Goal: Task Accomplishment & Management: Complete application form

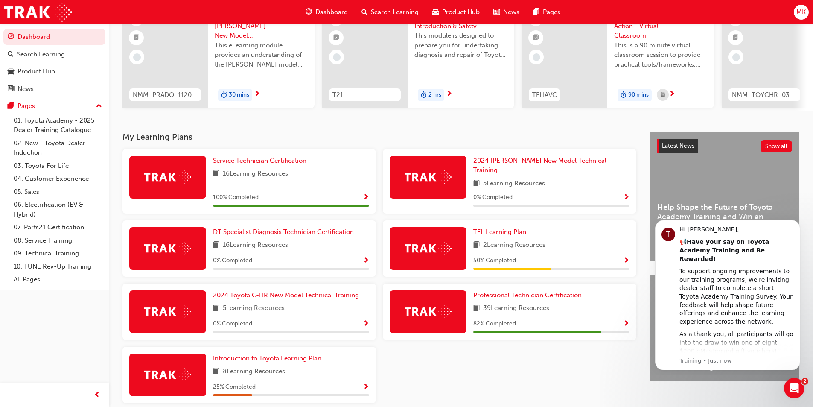
scroll to position [119, 0]
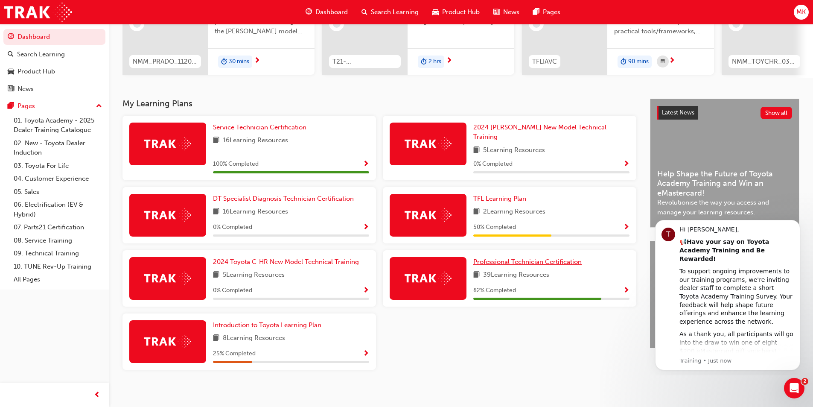
click at [552, 258] on span "Professional Technician Certification" at bounding box center [527, 262] width 108 height 8
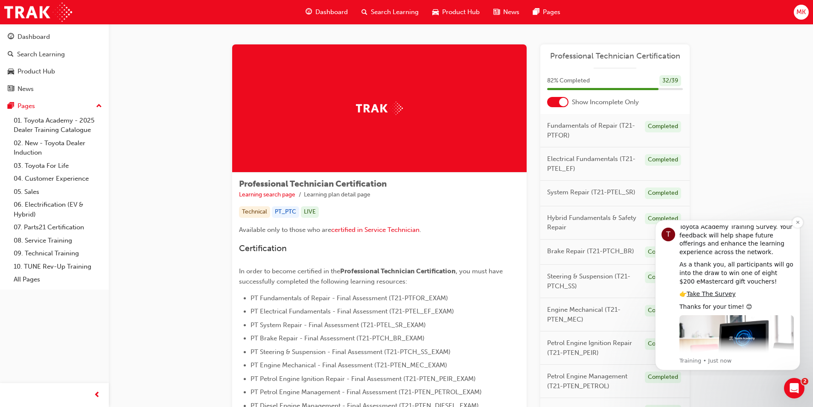
scroll to position [27, 0]
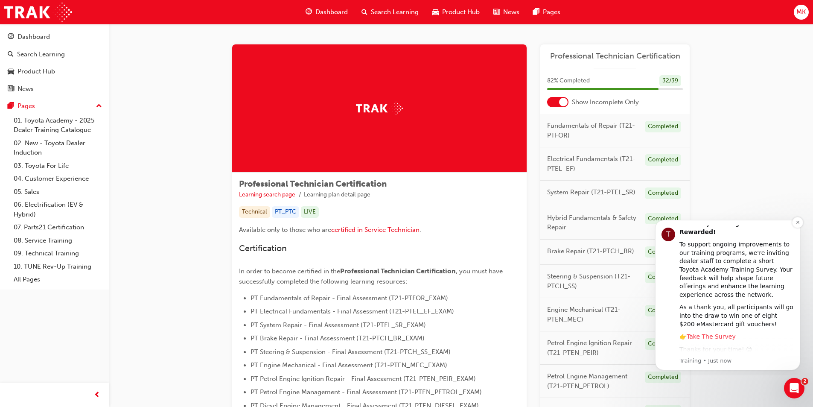
click at [718, 333] on link "Take The Survey" at bounding box center [711, 336] width 49 height 7
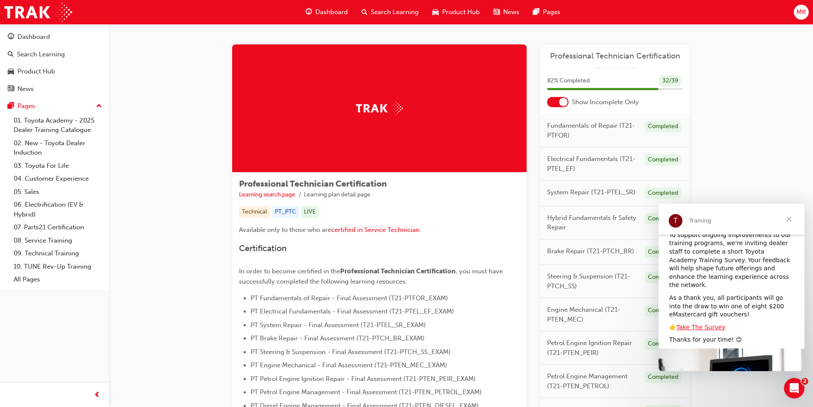
scroll to position [43, 0]
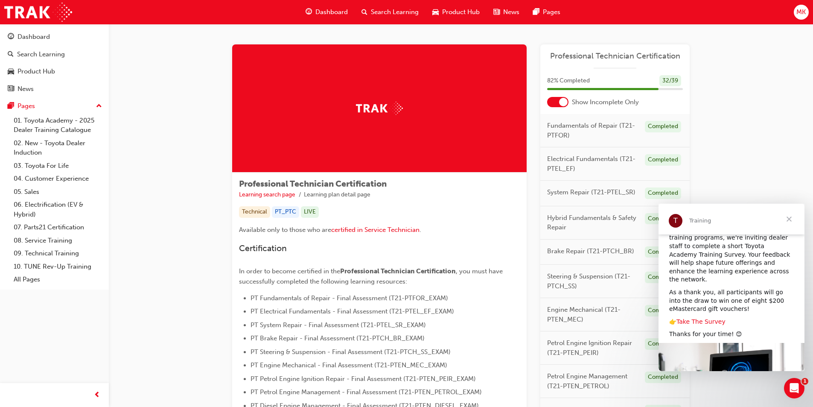
click at [709, 318] on link "Take The Survey" at bounding box center [700, 321] width 49 height 7
click at [786, 219] on span "Close" at bounding box center [789, 219] width 31 height 31
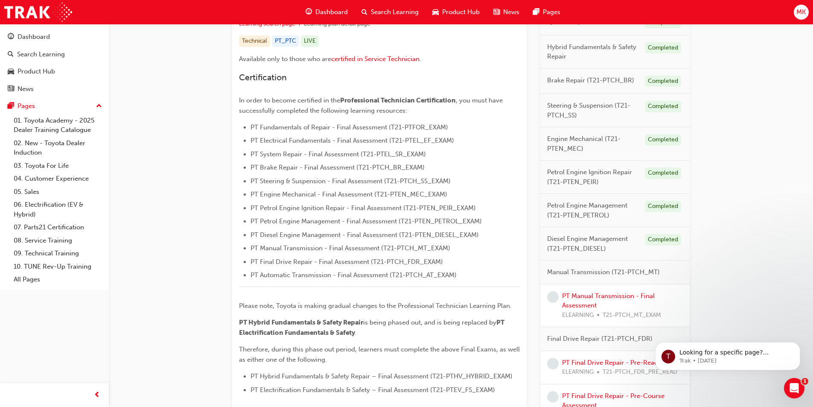
scroll to position [213, 0]
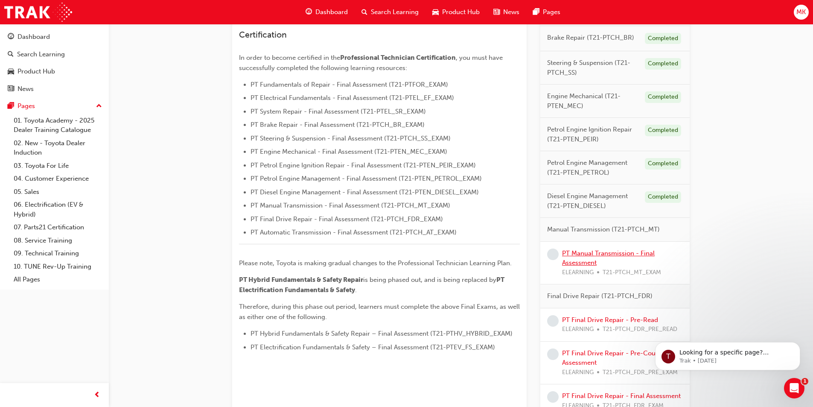
click at [638, 251] on link "PT Manual Transmission - Final Assessment" at bounding box center [608, 257] width 93 height 17
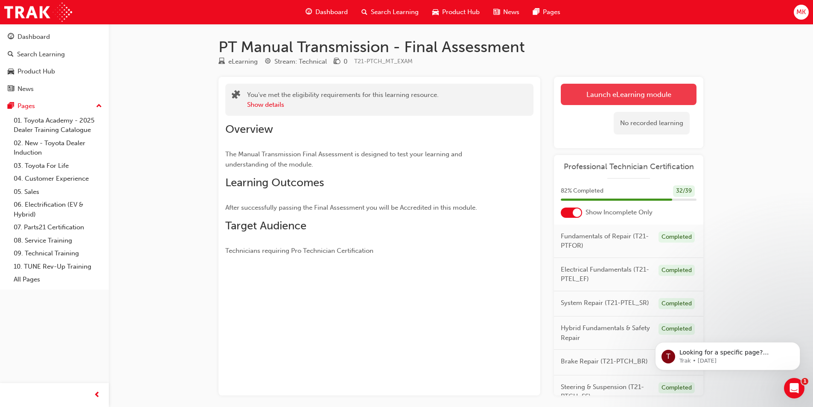
click at [585, 98] on link "Launch eLearning module" at bounding box center [629, 94] width 136 height 21
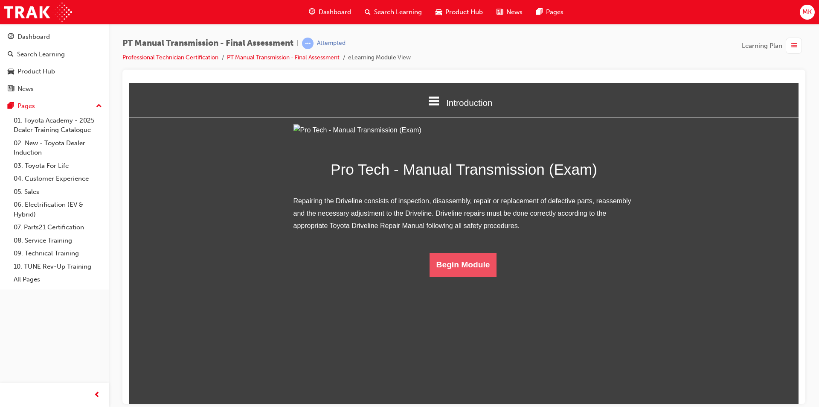
click at [464, 276] on button "Begin Module" at bounding box center [463, 264] width 67 height 24
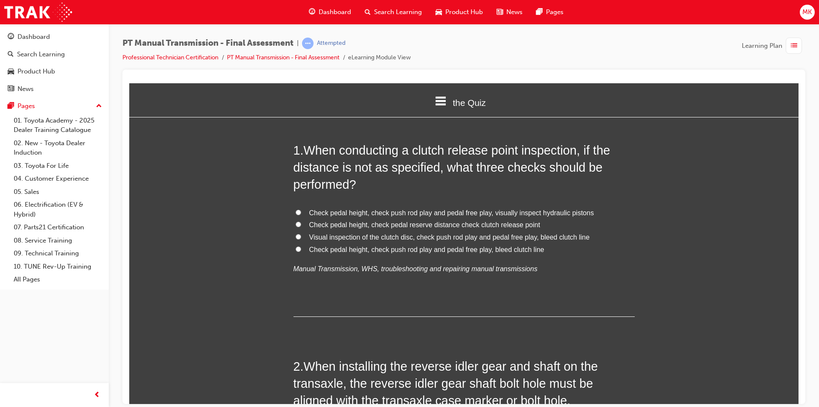
scroll to position [43, 0]
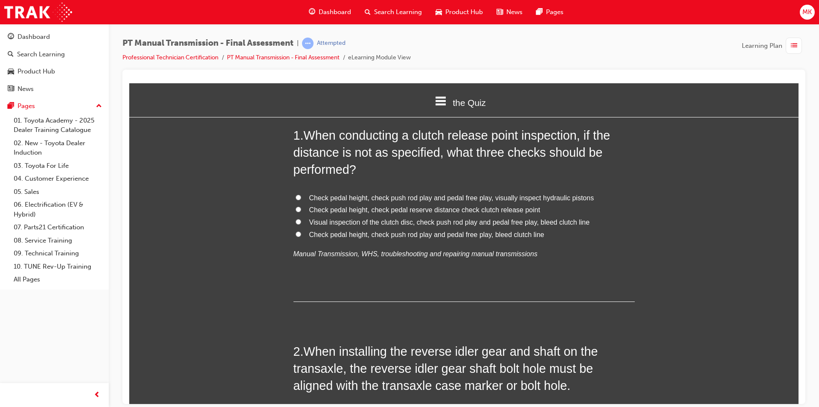
click at [297, 234] on input "Check pedal height, check push rod play and pedal free play, bleed clutch line" at bounding box center [299, 234] width 6 height 6
radio input "true"
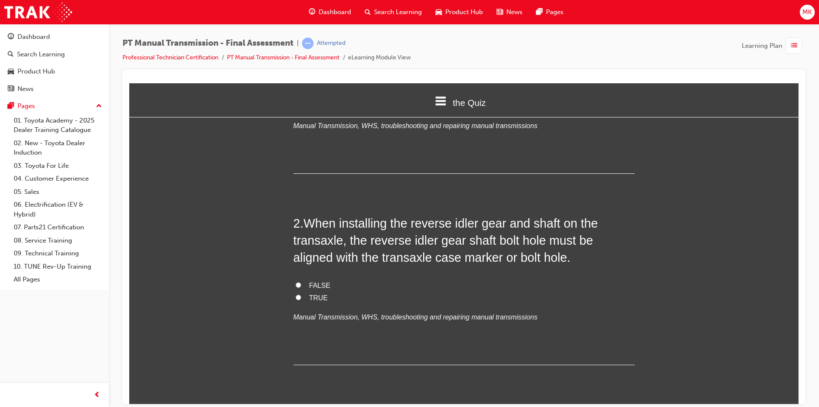
scroll to position [213, 0]
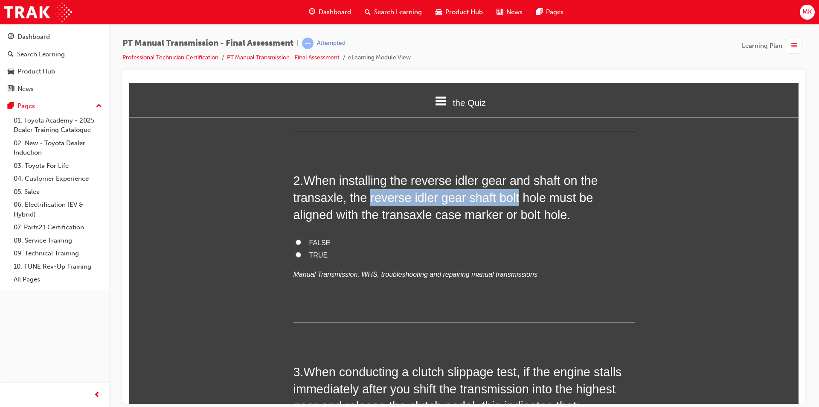
drag, startPoint x: 367, startPoint y: 202, endPoint x: 516, endPoint y: 202, distance: 148.9
click at [516, 202] on span "When installing the reverse idler gear and shaft on the transaxle, the reverse …" at bounding box center [446, 197] width 305 height 48
copy span "reverse idler gear shaft bolt"
click at [453, 248] on label "FALSE" at bounding box center [464, 242] width 341 height 12
click at [301, 245] on input "FALSE" at bounding box center [299, 242] width 6 height 6
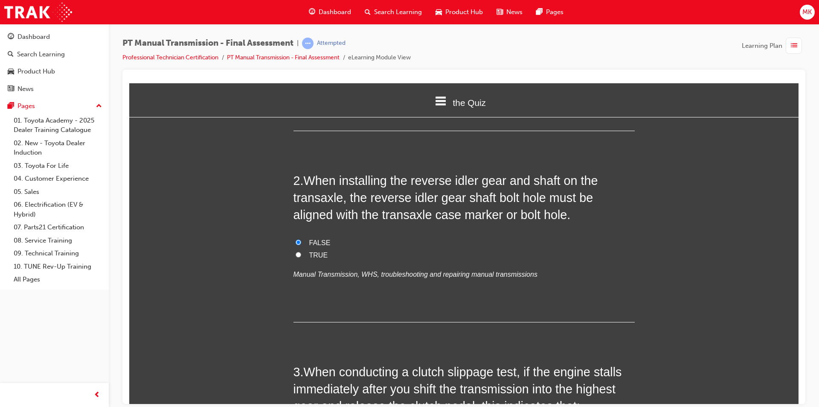
radio input "true"
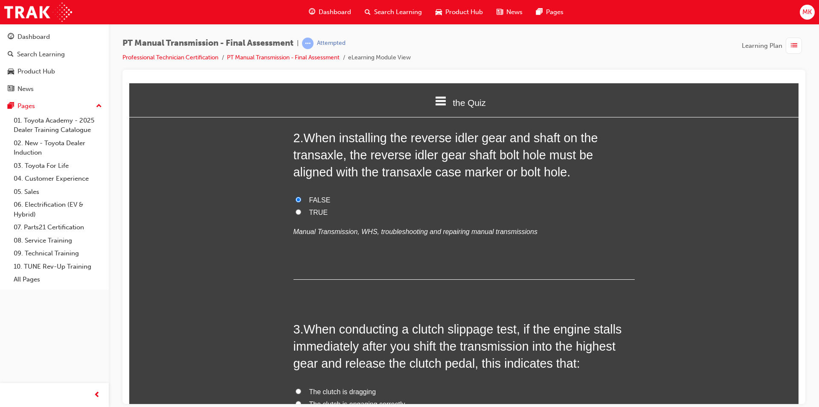
click at [296, 212] on input "TRUE" at bounding box center [299, 212] width 6 height 6
radio input "true"
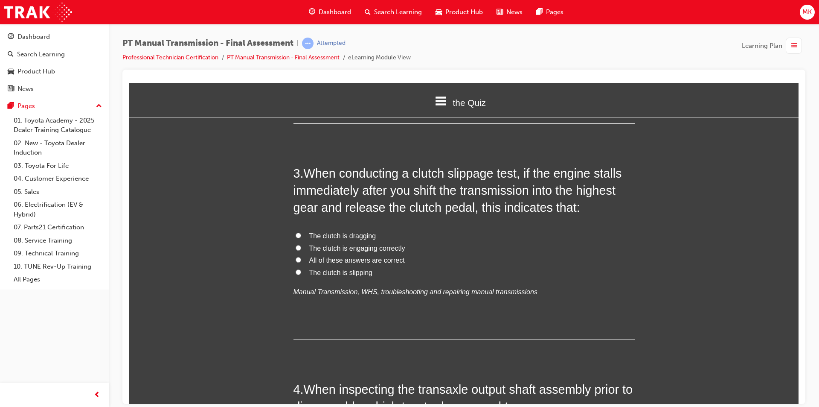
scroll to position [427, 0]
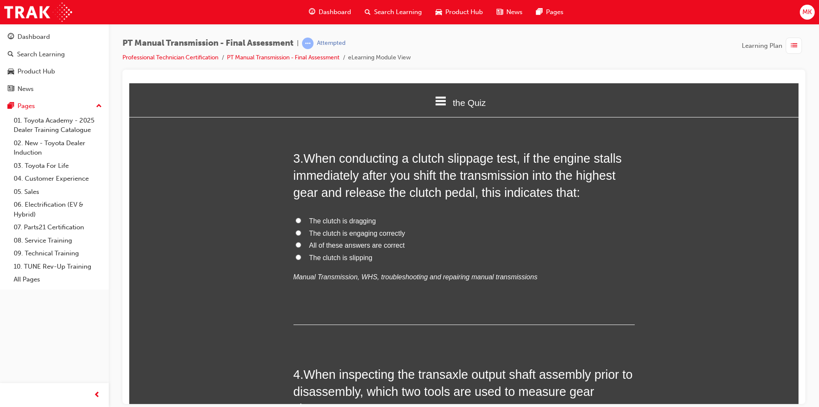
click at [296, 233] on input "The clutch is engaging correctly" at bounding box center [299, 233] width 6 height 6
radio input "true"
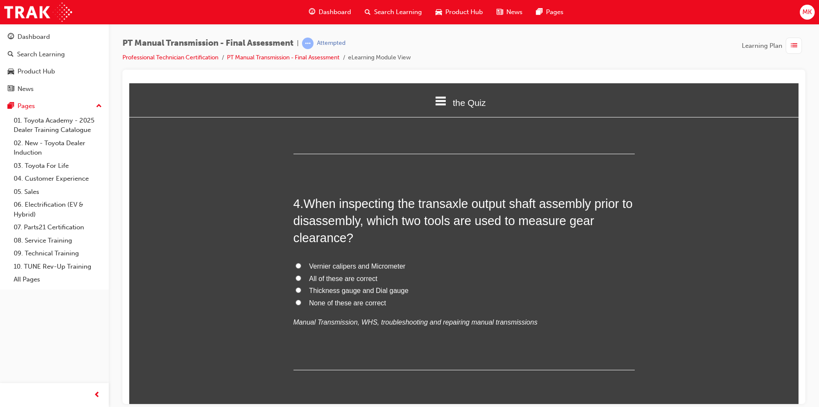
scroll to position [640, 0]
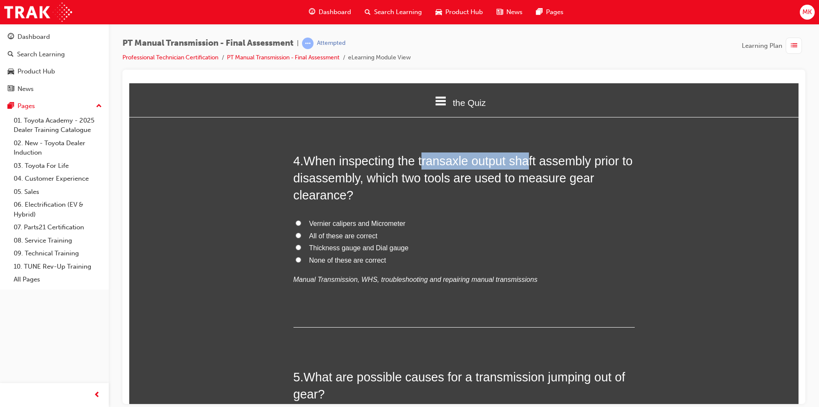
drag, startPoint x: 423, startPoint y: 162, endPoint x: 530, endPoint y: 158, distance: 107.6
click at [530, 158] on span "When inspecting the transaxle output shaft assembly prior to disassembly, which…" at bounding box center [464, 178] width 340 height 48
click at [296, 224] on input "Vernier calipers and Micrometer" at bounding box center [299, 223] width 6 height 6
radio input "true"
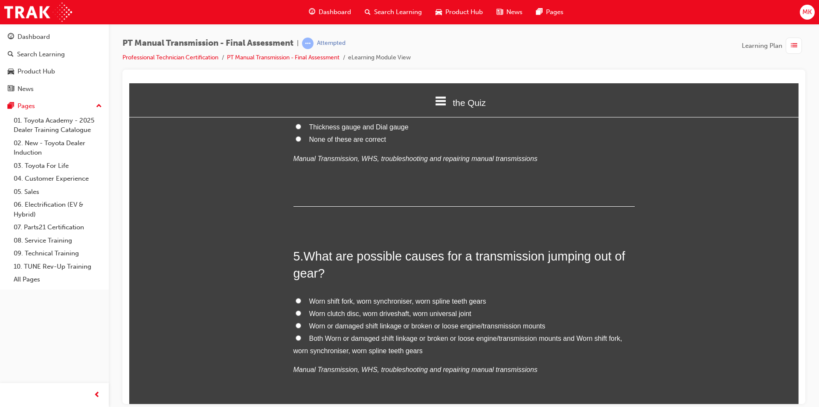
scroll to position [768, 0]
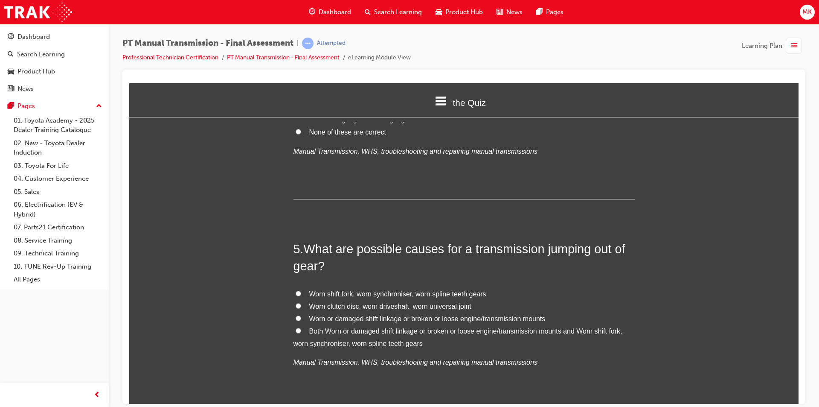
click at [296, 329] on input "Both Worn or damaged shift linkage or broken or loose engine/transmission mount…" at bounding box center [299, 330] width 6 height 6
radio input "true"
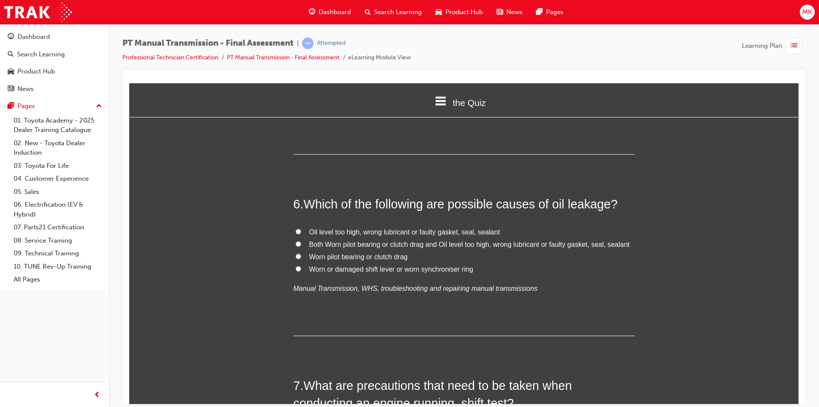
scroll to position [1024, 0]
click at [296, 230] on input "Oil level too high, wrong lubricant or faulty gasket, seal, sealant" at bounding box center [299, 231] width 6 height 6
radio input "true"
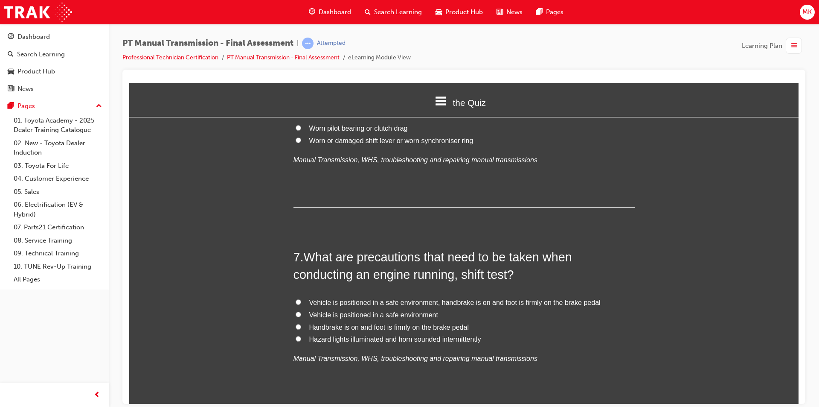
scroll to position [1195, 0]
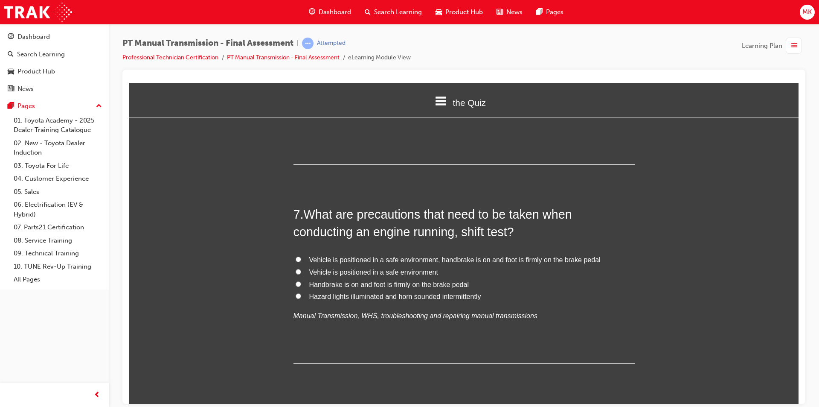
click at [296, 261] on input "Vehicle is positioned in a safe environment, handbrake is on and foot is firmly…" at bounding box center [299, 259] width 6 height 6
radio input "true"
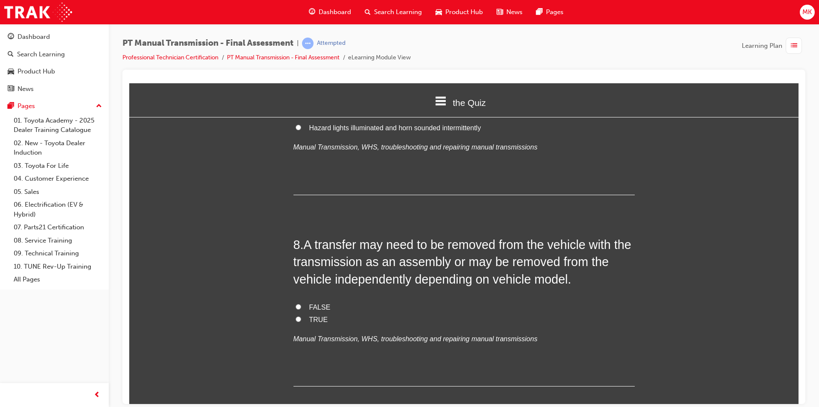
scroll to position [1366, 0]
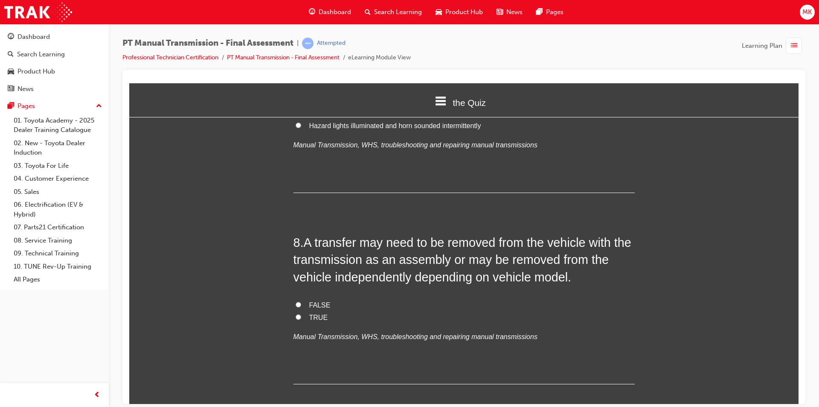
click at [309, 318] on span "TRUE" at bounding box center [318, 316] width 19 height 7
click at [301, 318] on input "TRUE" at bounding box center [299, 317] width 6 height 6
radio input "true"
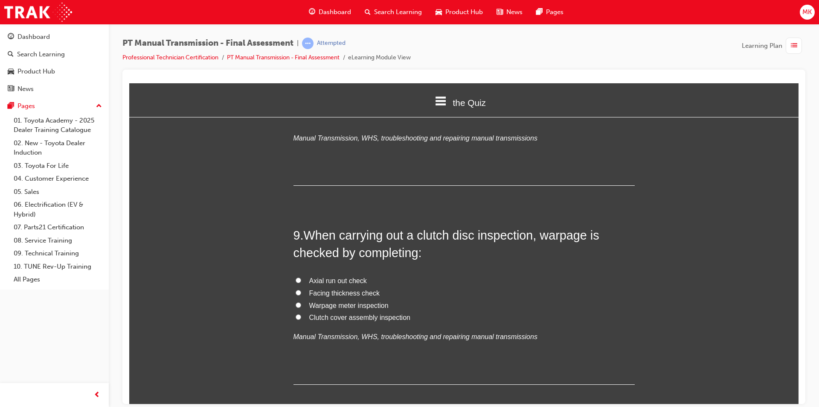
scroll to position [1579, 0]
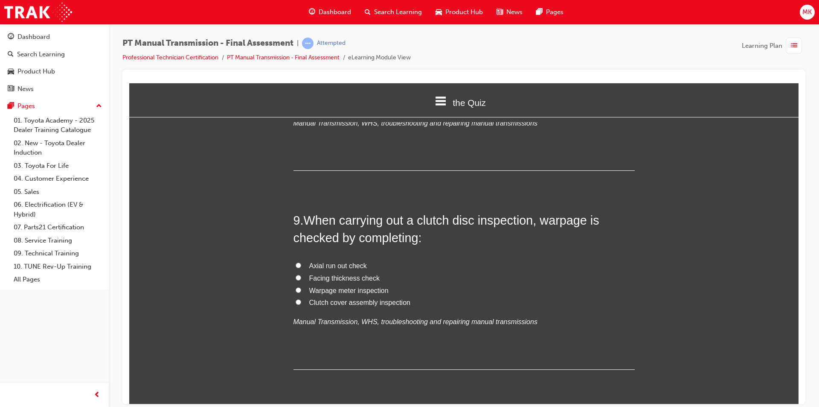
click at [296, 264] on input "Axial run out check" at bounding box center [299, 265] width 6 height 6
radio input "true"
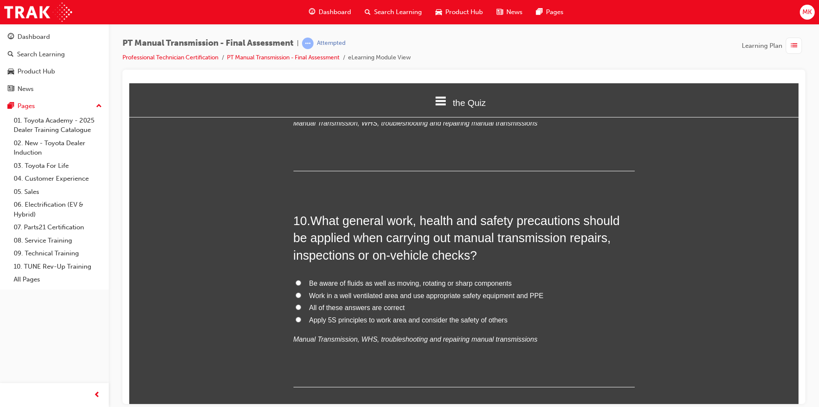
scroll to position [1792, 0]
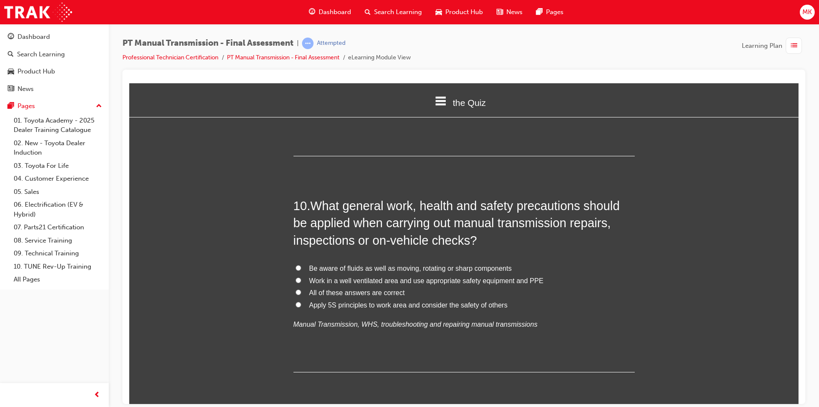
click at [296, 292] on input "All of these answers are correct" at bounding box center [299, 292] width 6 height 6
radio input "true"
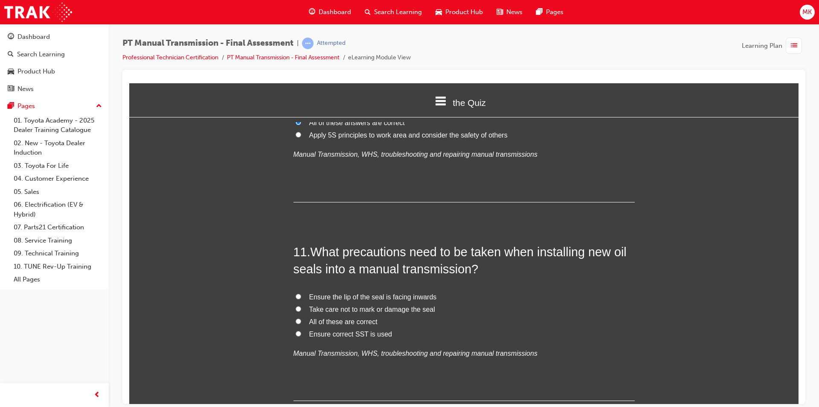
scroll to position [1963, 0]
click at [296, 321] on input "All of these are correct" at bounding box center [299, 320] width 6 height 6
radio input "true"
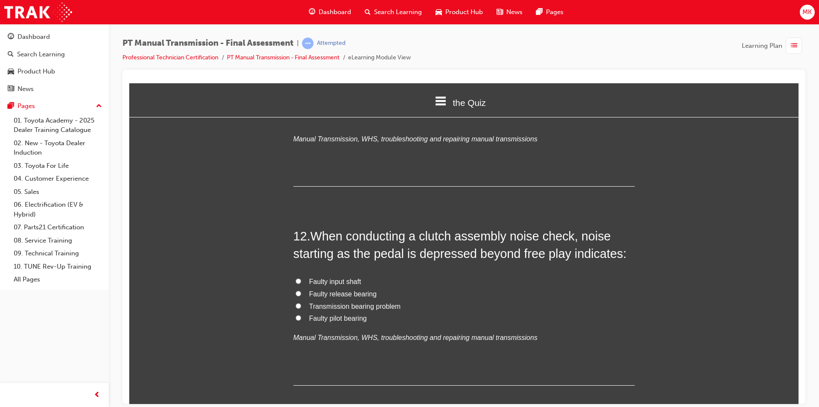
scroll to position [2219, 0]
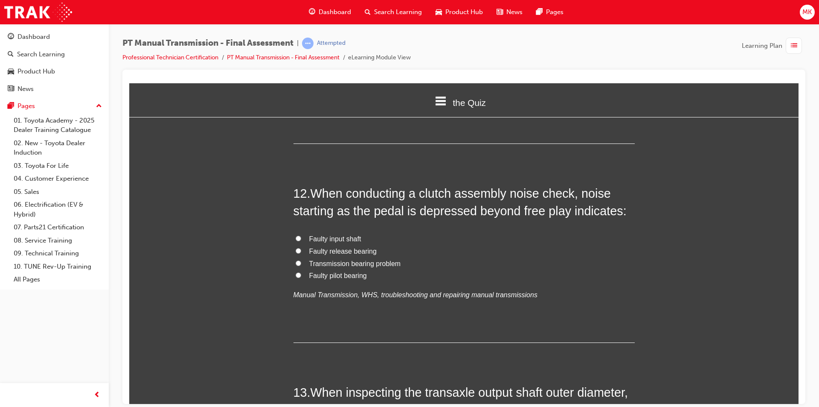
click at [298, 251] on label "Faulty release bearing" at bounding box center [464, 251] width 341 height 12
click at [298, 251] on input "Faulty release bearing" at bounding box center [299, 251] width 6 height 6
radio input "true"
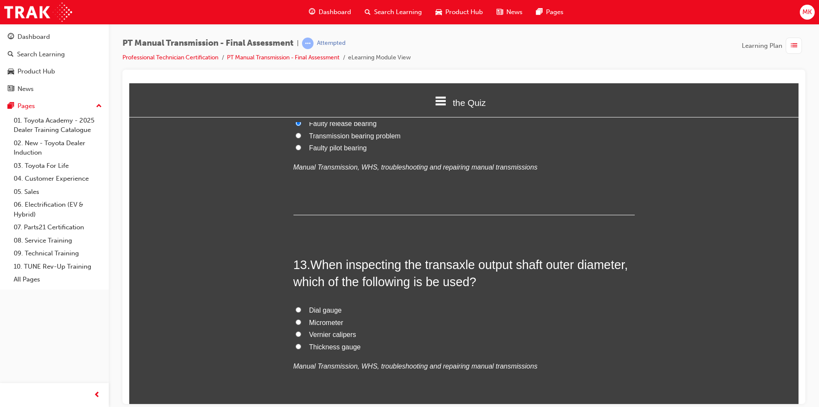
scroll to position [2347, 0]
click at [296, 335] on input "Vernier calipers" at bounding box center [299, 333] width 6 height 6
radio input "true"
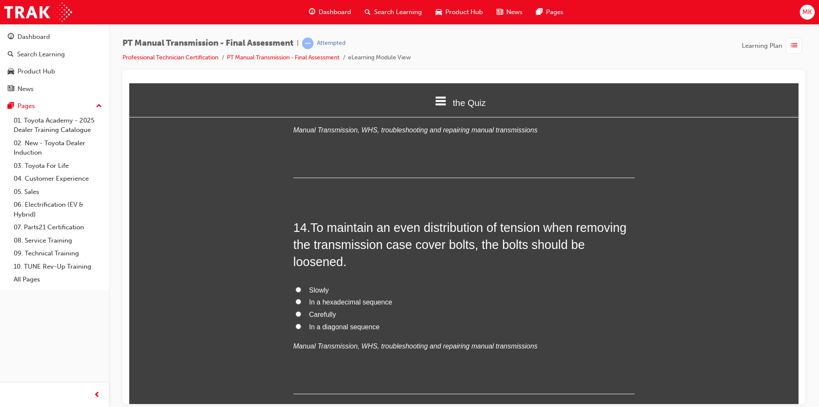
scroll to position [2603, 0]
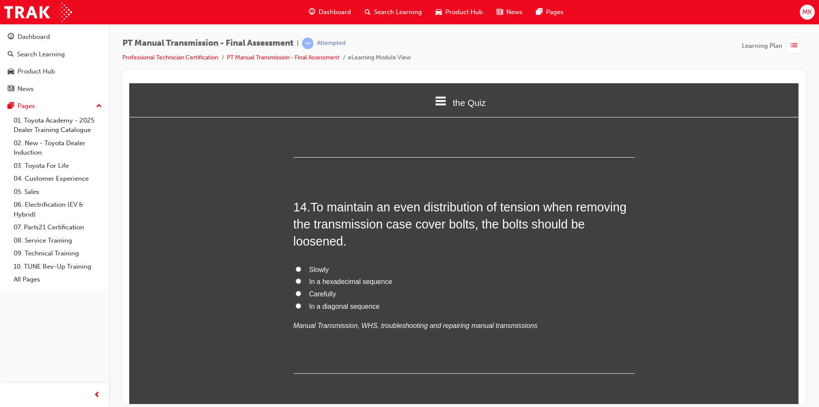
click at [296, 281] on input "In a hexadecimal sequence" at bounding box center [299, 281] width 6 height 6
radio input "true"
click at [296, 305] on input "In a diagonal sequence" at bounding box center [299, 306] width 6 height 6
radio input "true"
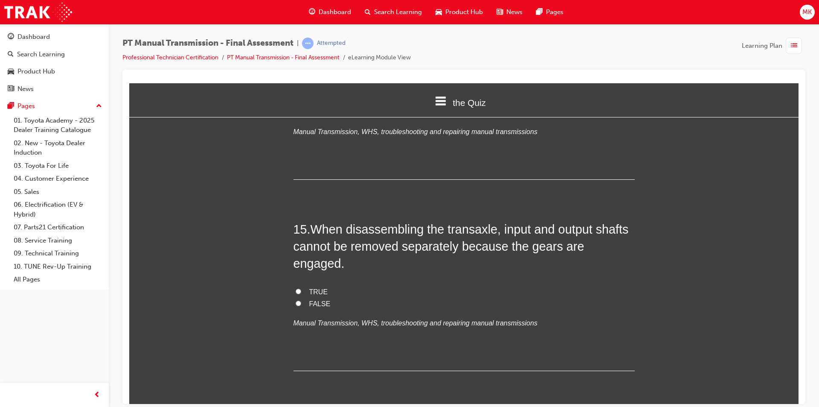
scroll to position [2817, 0]
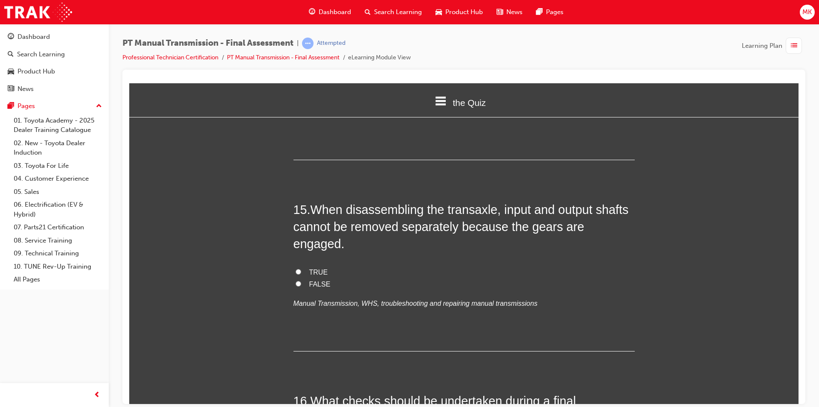
click at [296, 268] on input "TRUE" at bounding box center [299, 271] width 6 height 6
radio input "true"
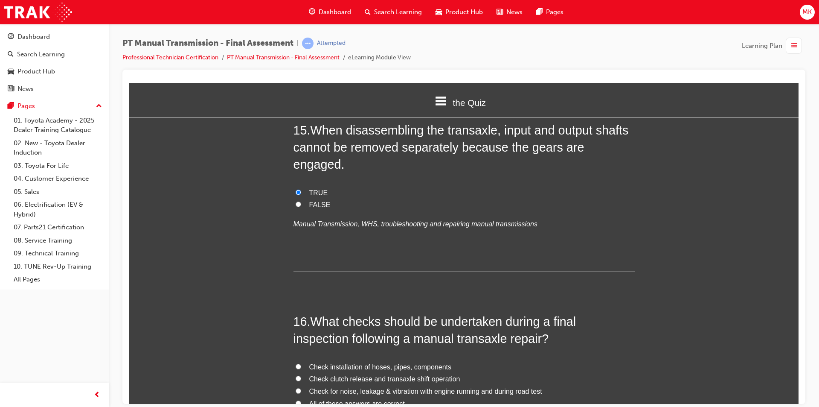
scroll to position [2859, 0]
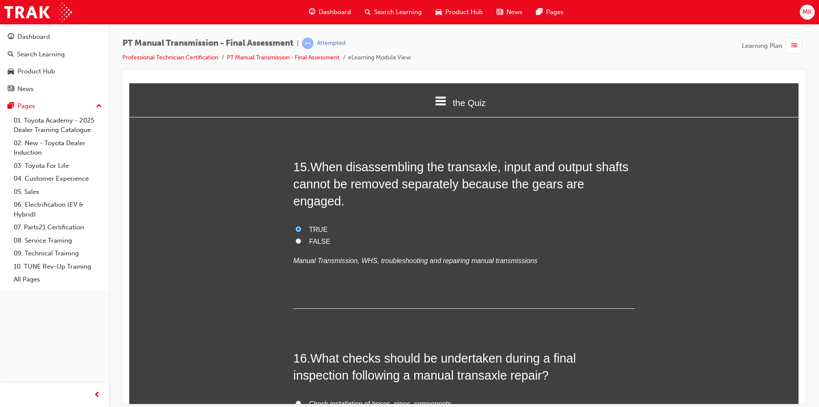
click at [297, 235] on label "FALSE" at bounding box center [464, 241] width 341 height 12
click at [297, 238] on input "FALSE" at bounding box center [299, 241] width 6 height 6
radio input "true"
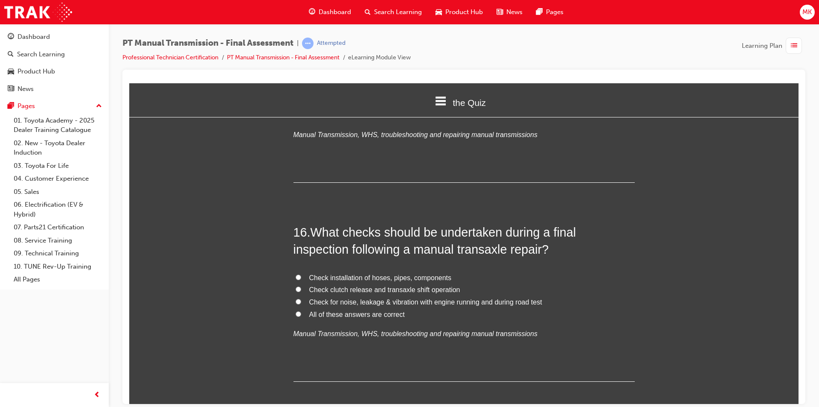
scroll to position [2987, 0]
click at [297, 309] on input "All of these answers are correct" at bounding box center [299, 312] width 6 height 6
radio input "true"
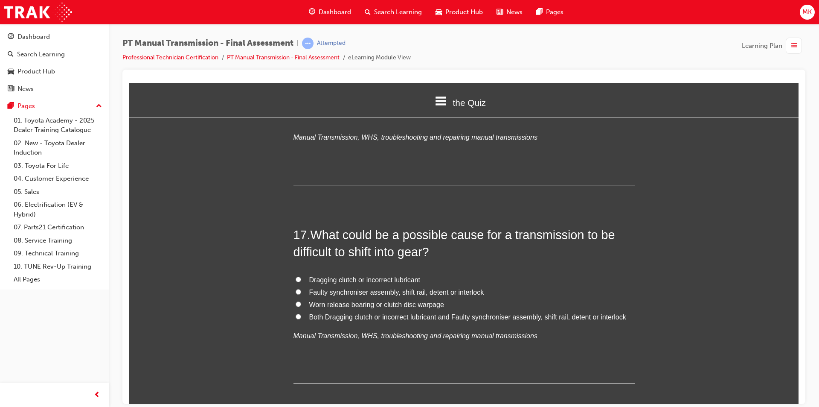
scroll to position [3201, 0]
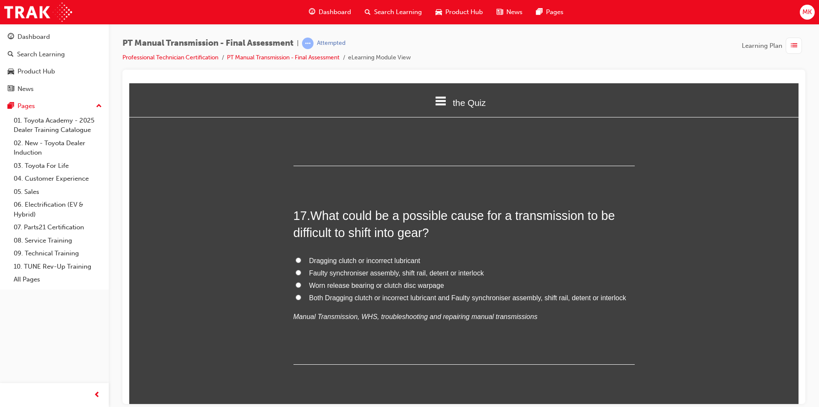
click at [294, 291] on label "Both Dragging clutch or incorrect lubricant and Faulty synchroniser assembly, s…" at bounding box center [464, 297] width 341 height 12
click at [296, 294] on input "Both Dragging clutch or incorrect lubricant and Faulty synchroniser assembly, s…" at bounding box center [299, 297] width 6 height 6
radio input "true"
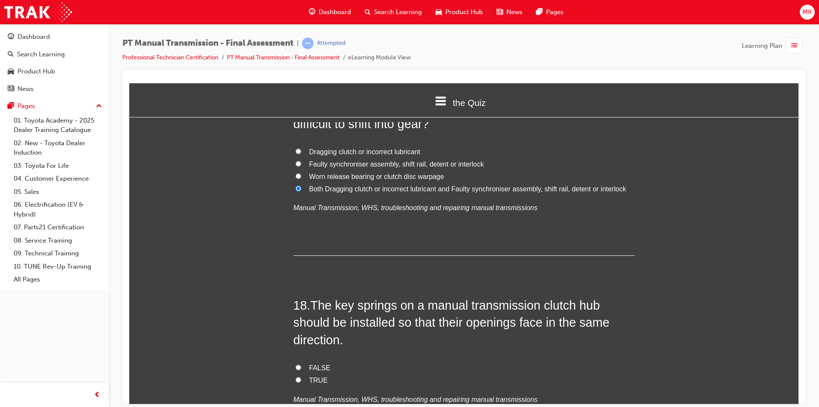
scroll to position [3329, 0]
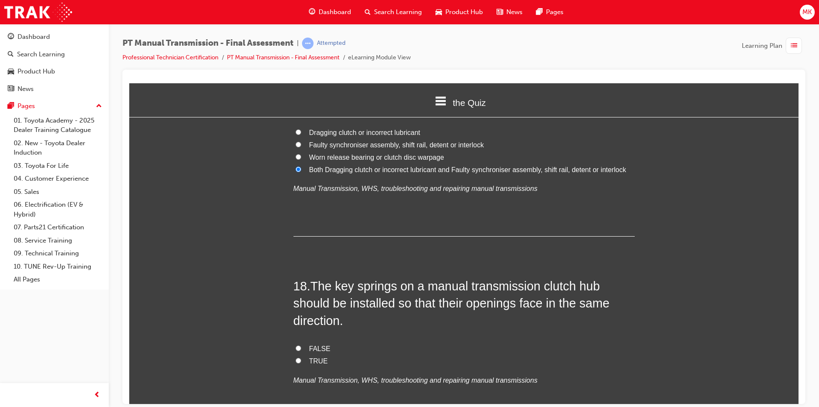
click at [303, 342] on label "FALSE" at bounding box center [464, 348] width 341 height 12
click at [301, 345] on input "FALSE" at bounding box center [299, 348] width 6 height 6
radio input "true"
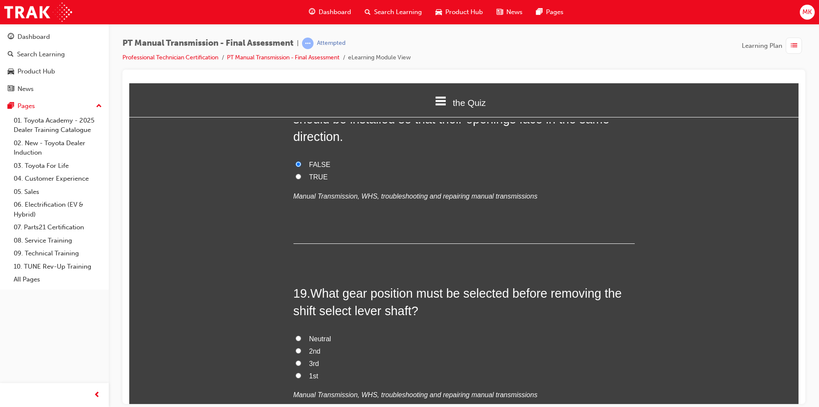
scroll to position [3542, 0]
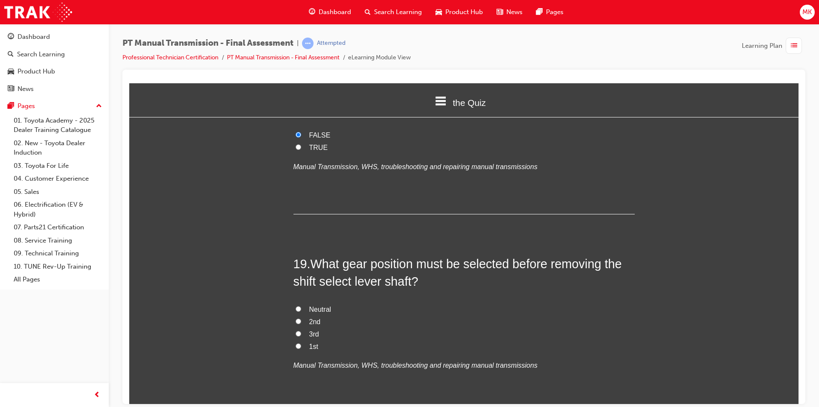
click at [298, 303] on label "Neutral" at bounding box center [464, 309] width 341 height 12
click at [298, 306] on input "Neutral" at bounding box center [299, 309] width 6 height 6
radio input "true"
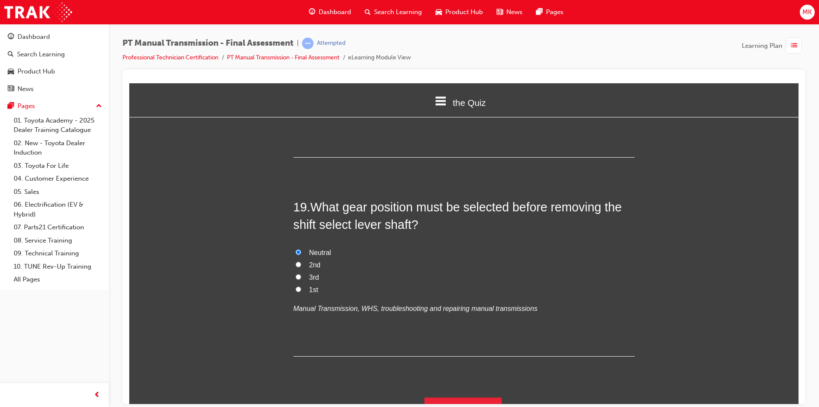
scroll to position [3599, 0]
click at [449, 396] on button "Submit Answers" at bounding box center [464, 408] width 78 height 24
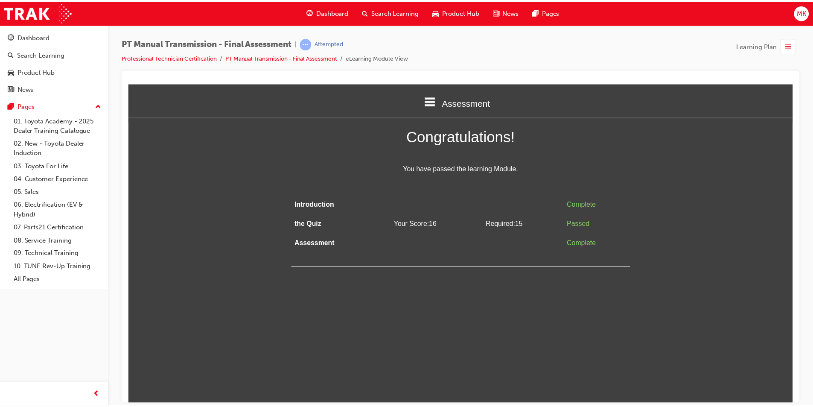
scroll to position [0, 0]
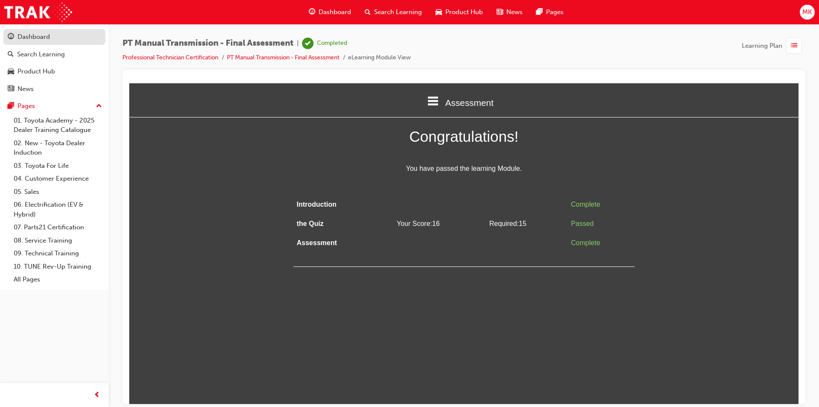
click at [30, 37] on div "Dashboard" at bounding box center [33, 37] width 32 height 10
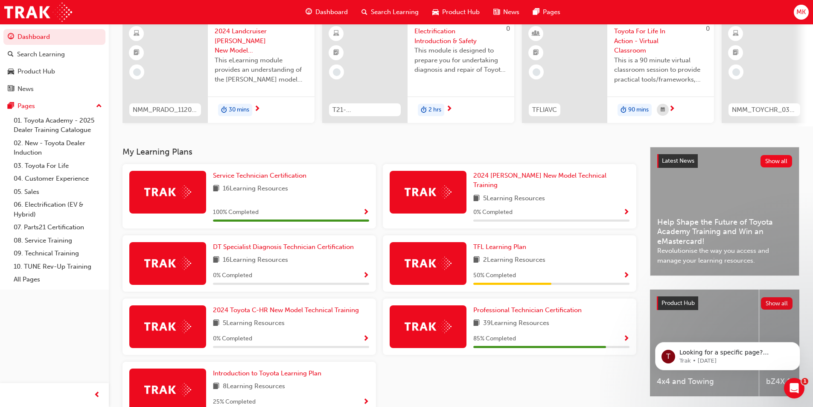
scroll to position [85, 0]
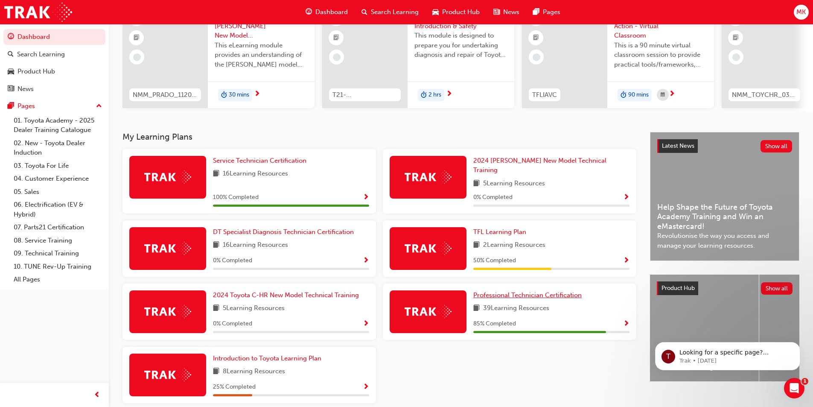
click at [517, 291] on span "Professional Technician Certification" at bounding box center [527, 295] width 108 height 8
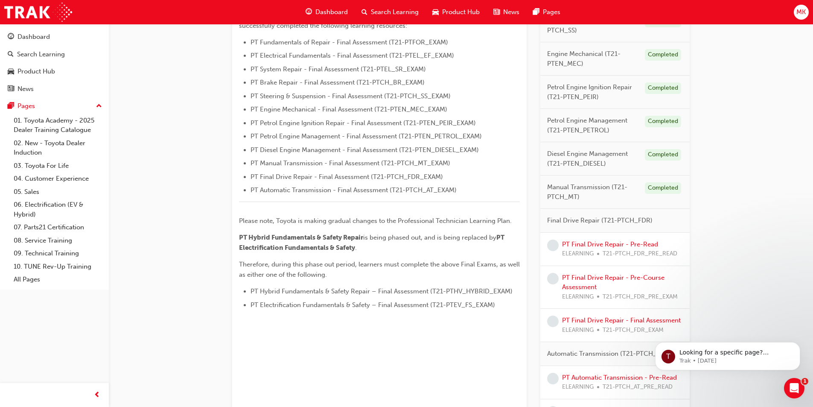
scroll to position [256, 0]
click at [586, 245] on link "PT Final Drive Repair - Pre-Read" at bounding box center [610, 244] width 96 height 8
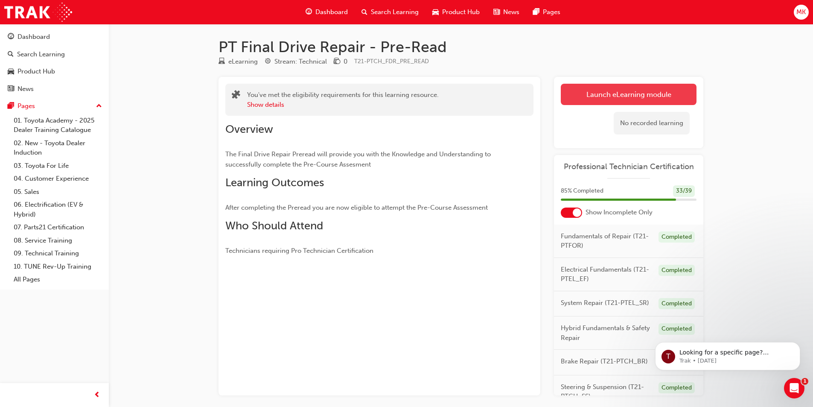
click at [589, 95] on link "Launch eLearning module" at bounding box center [629, 94] width 136 height 21
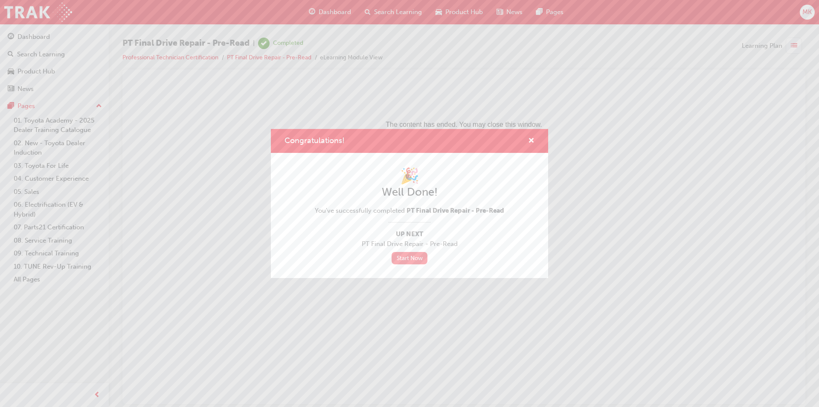
click at [415, 256] on link "Start Now" at bounding box center [410, 258] width 36 height 12
click at [407, 258] on link "Start Now" at bounding box center [410, 258] width 36 height 12
click at [529, 137] on span "cross-icon" at bounding box center [531, 141] width 6 height 8
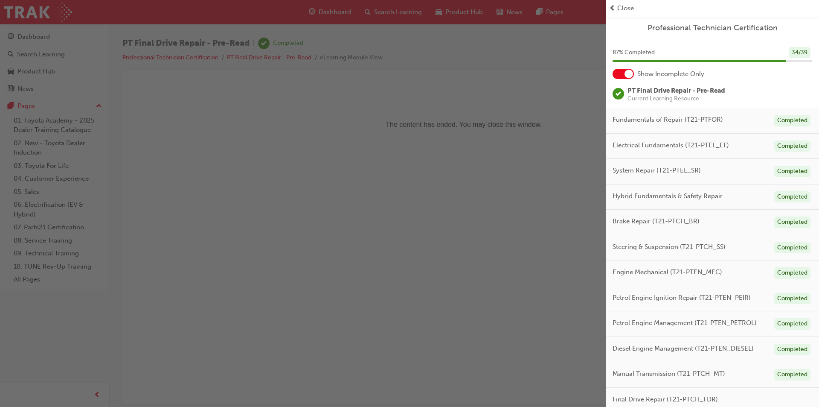
click at [612, 6] on span "prev-icon" at bounding box center [612, 8] width 6 height 10
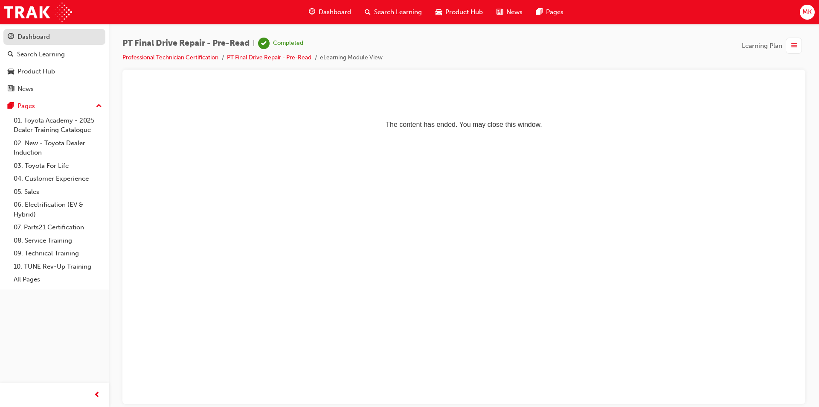
click at [15, 41] on div "Dashboard" at bounding box center [54, 37] width 93 height 11
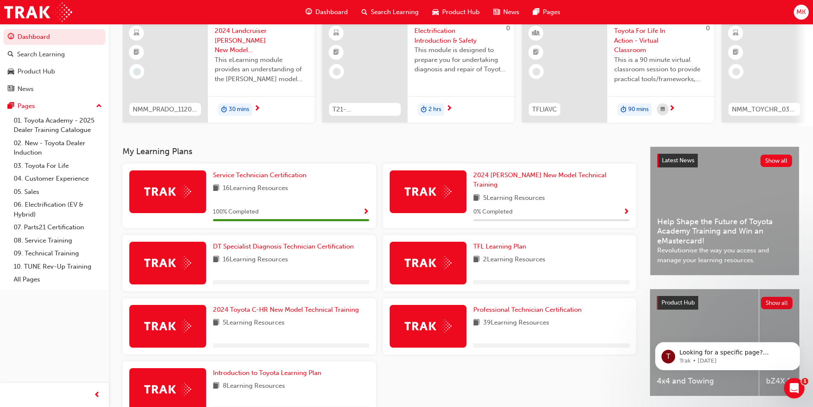
scroll to position [85, 0]
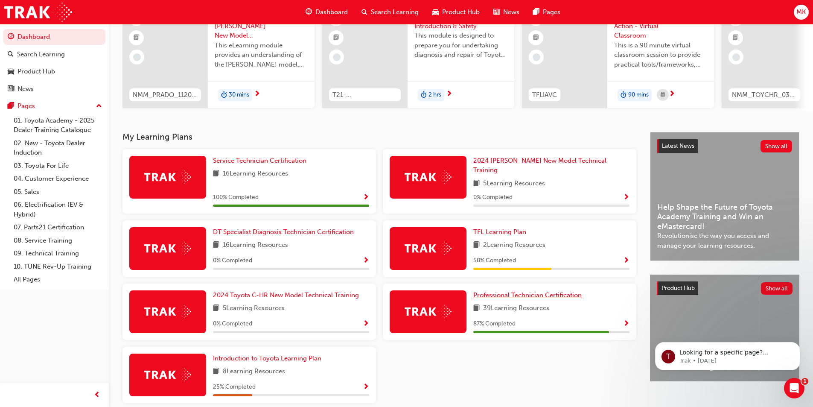
click at [561, 291] on span "Professional Technician Certification" at bounding box center [527, 295] width 108 height 8
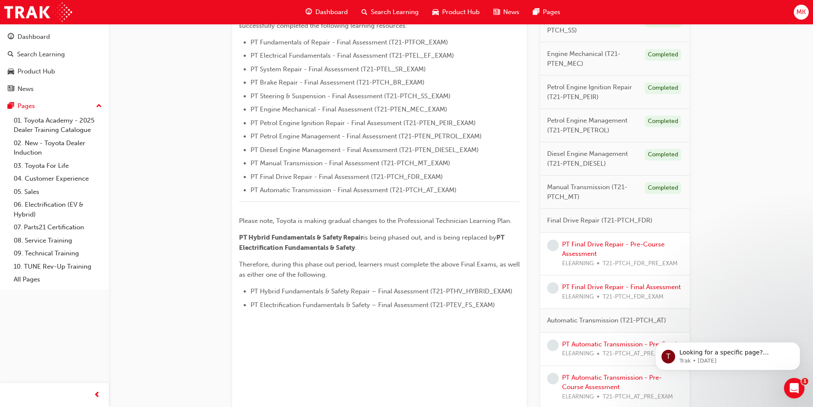
scroll to position [256, 0]
click at [603, 244] on link "PT Final Drive Repair - Pre-Course Assessment" at bounding box center [613, 248] width 102 height 17
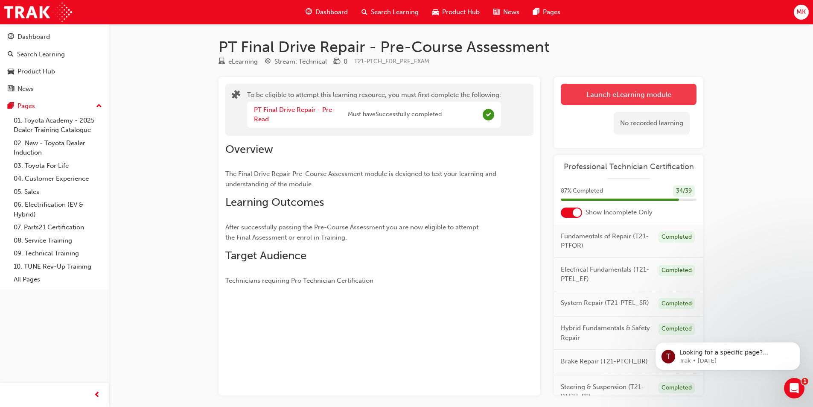
click at [592, 91] on button "Launch eLearning module" at bounding box center [629, 94] width 136 height 21
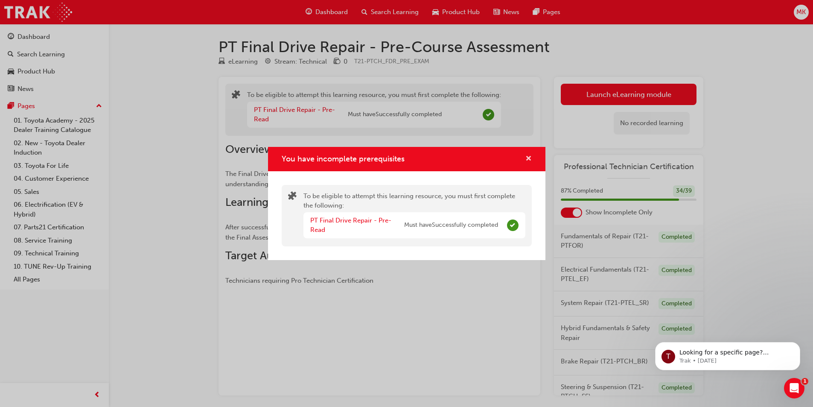
click at [527, 160] on span "cross-icon" at bounding box center [528, 159] width 6 height 8
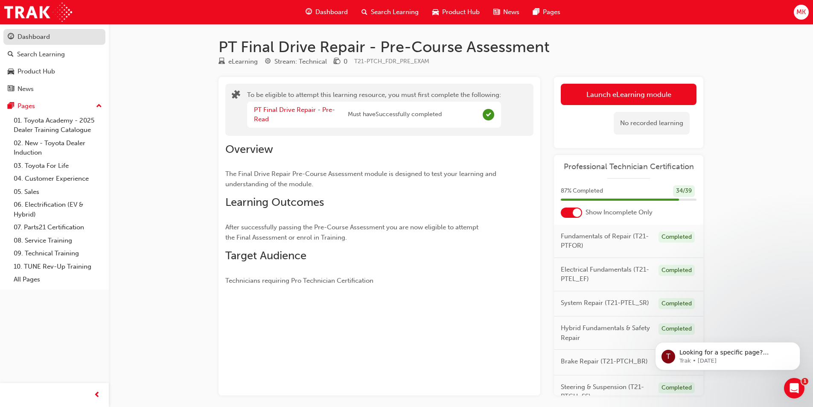
click at [58, 34] on div "Dashboard" at bounding box center [54, 37] width 93 height 11
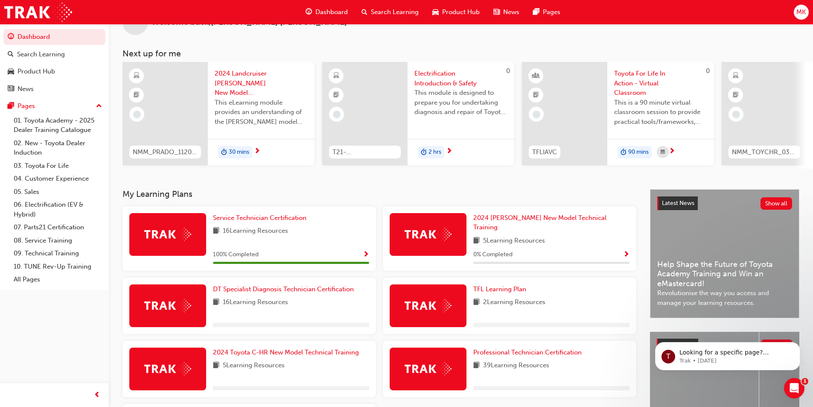
scroll to position [43, 0]
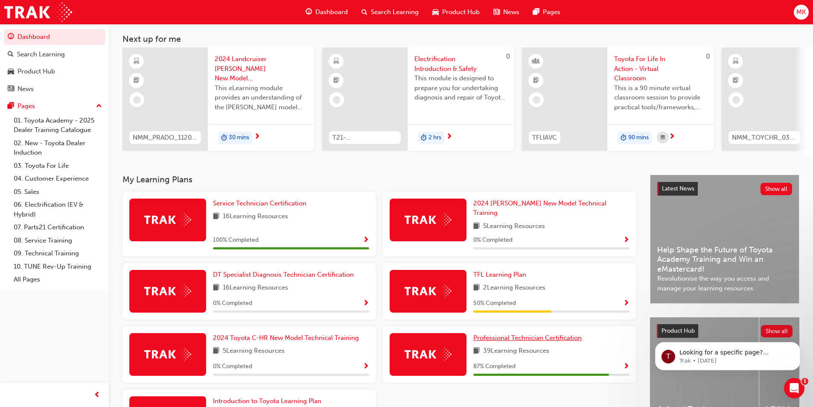
click at [521, 334] on span "Professional Technician Certification" at bounding box center [527, 338] width 108 height 8
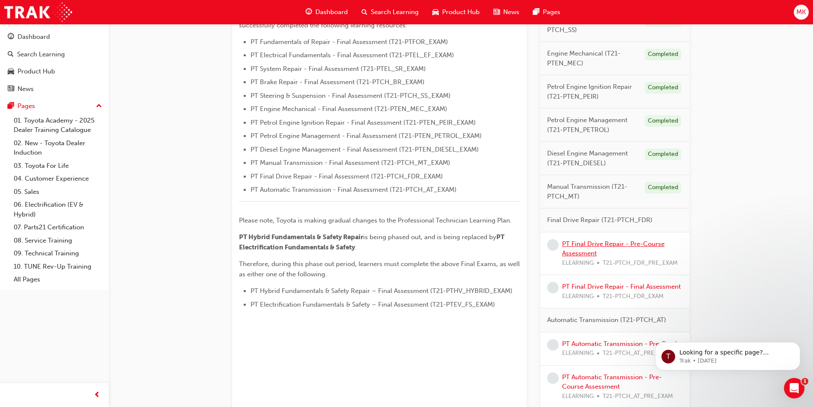
click at [572, 254] on link "PT Final Drive Repair - Pre-Course Assessment" at bounding box center [613, 248] width 102 height 17
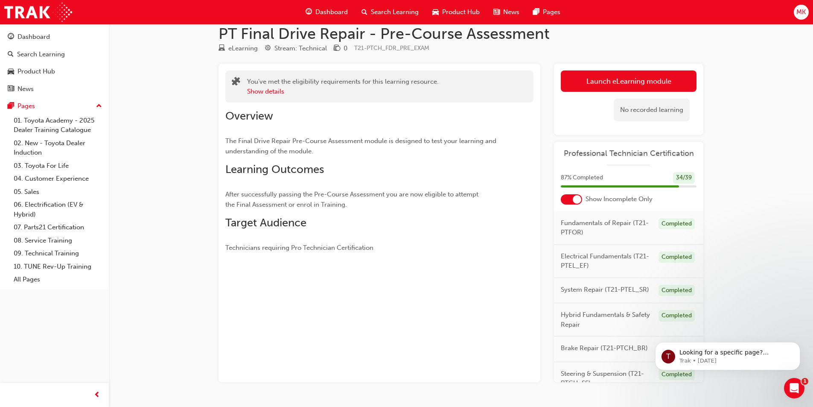
scroll to position [37, 0]
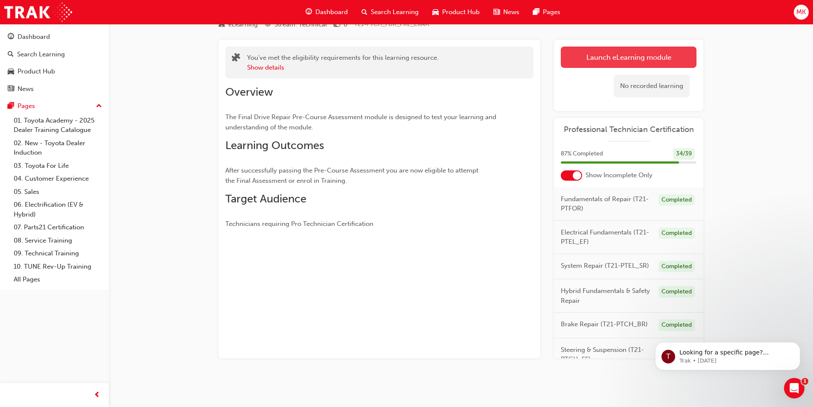
click at [612, 65] on button "Launch eLearning module" at bounding box center [629, 57] width 136 height 21
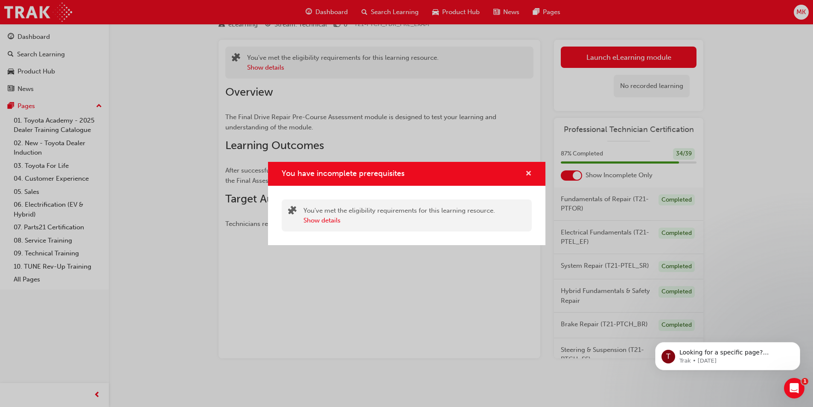
click at [530, 172] on span "cross-icon" at bounding box center [528, 174] width 6 height 8
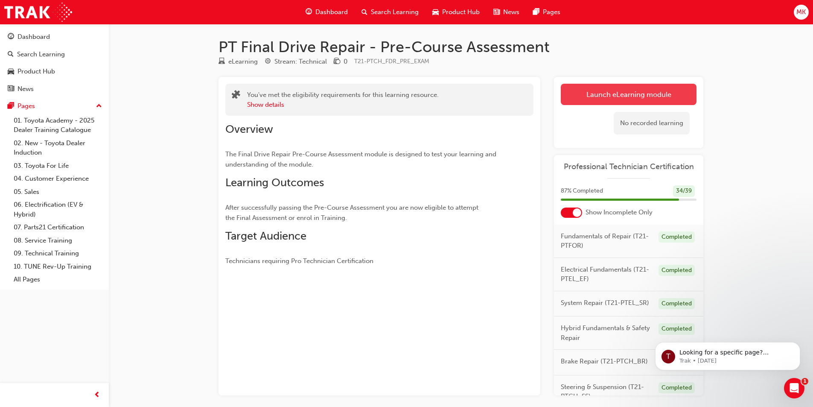
click at [578, 92] on link "Launch eLearning module" at bounding box center [629, 94] width 136 height 21
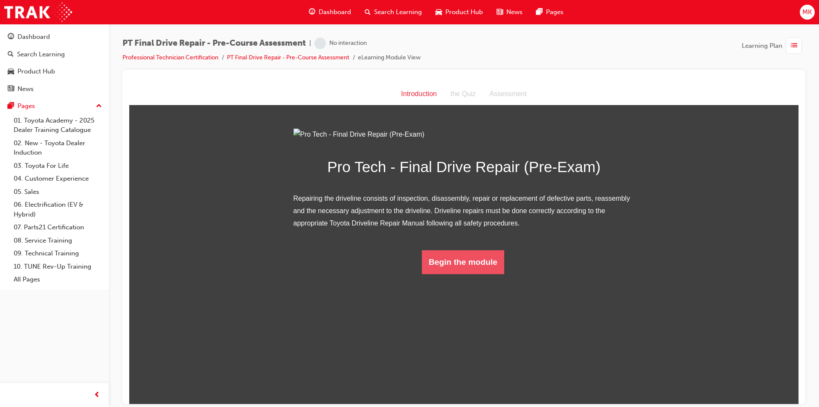
click at [453, 274] on button "Begin the module" at bounding box center [463, 262] width 82 height 24
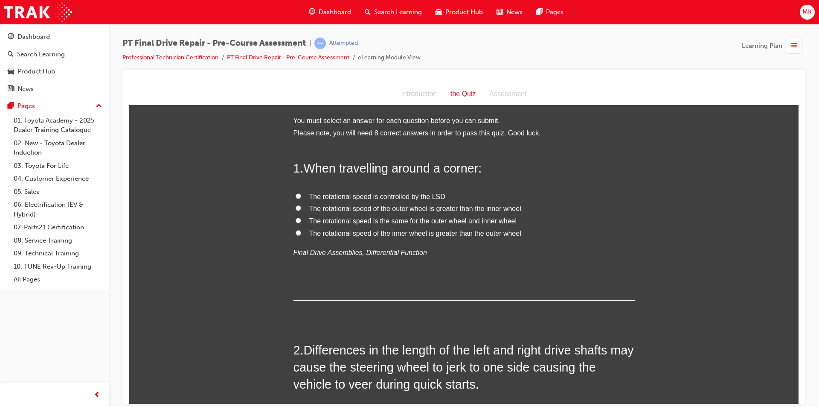
click at [296, 206] on input "The rotational speed of the outer wheel is greater than the inner wheel" at bounding box center [299, 208] width 6 height 6
radio input "true"
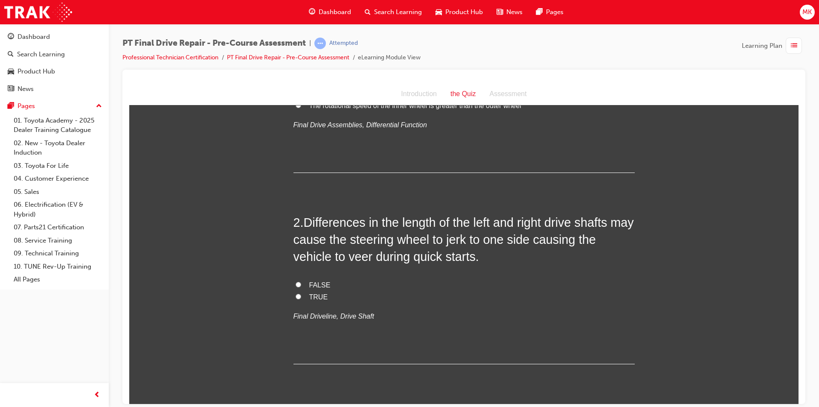
scroll to position [128, 0]
click at [296, 294] on input "TRUE" at bounding box center [299, 296] width 6 height 6
radio input "true"
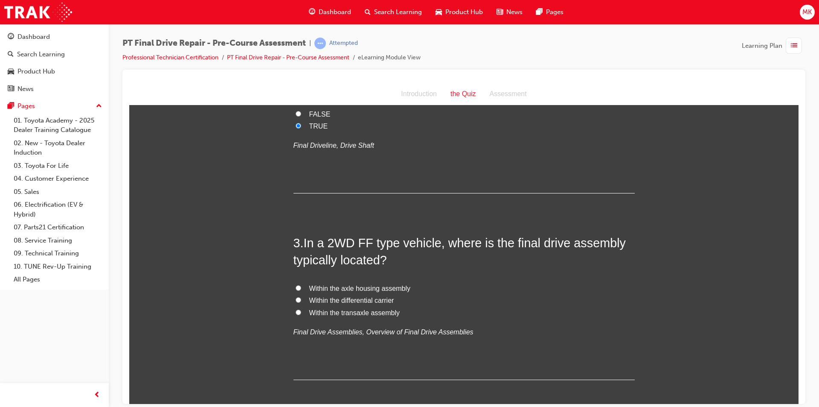
scroll to position [299, 0]
click at [297, 311] on input "Within the transaxle assembly" at bounding box center [299, 312] width 6 height 6
radio input "true"
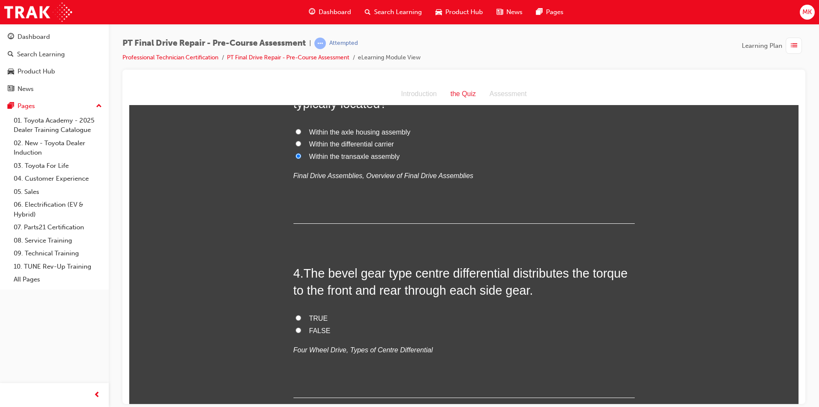
scroll to position [469, 0]
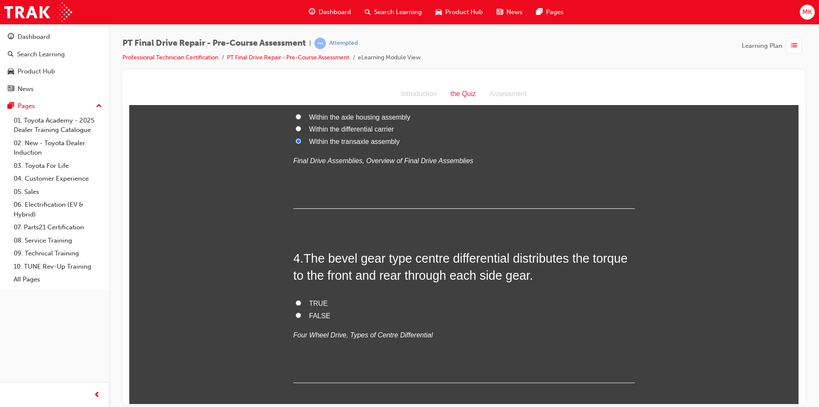
click at [296, 304] on input "TRUE" at bounding box center [299, 303] width 6 height 6
radio input "true"
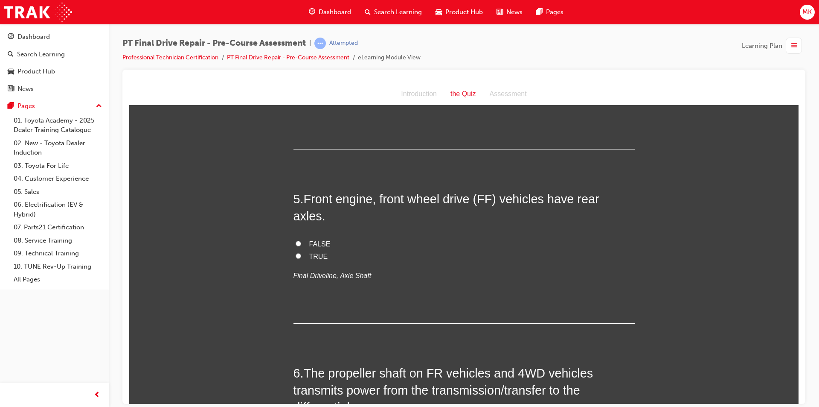
scroll to position [726, 0]
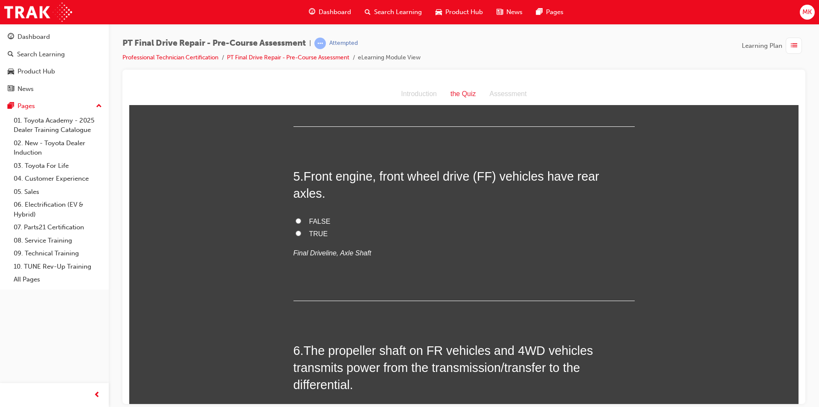
click at [297, 230] on input "TRUE" at bounding box center [299, 233] width 6 height 6
radio input "true"
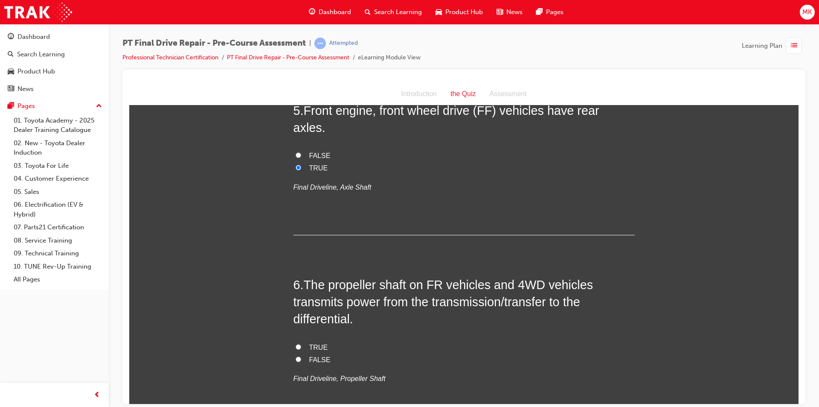
scroll to position [811, 0]
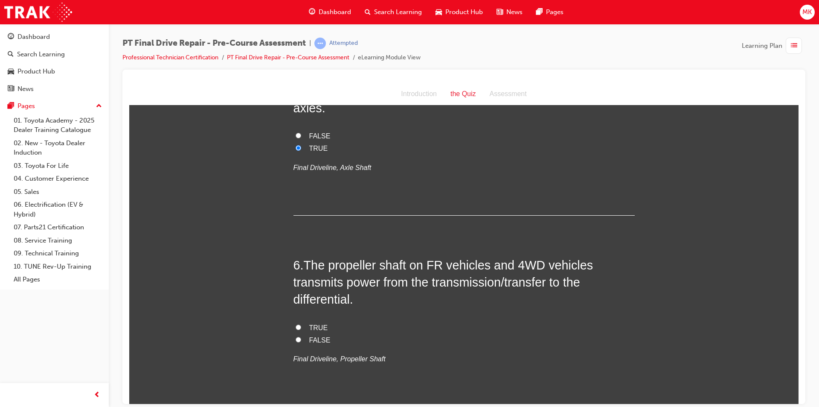
click at [296, 324] on input "TRUE" at bounding box center [299, 327] width 6 height 6
radio input "true"
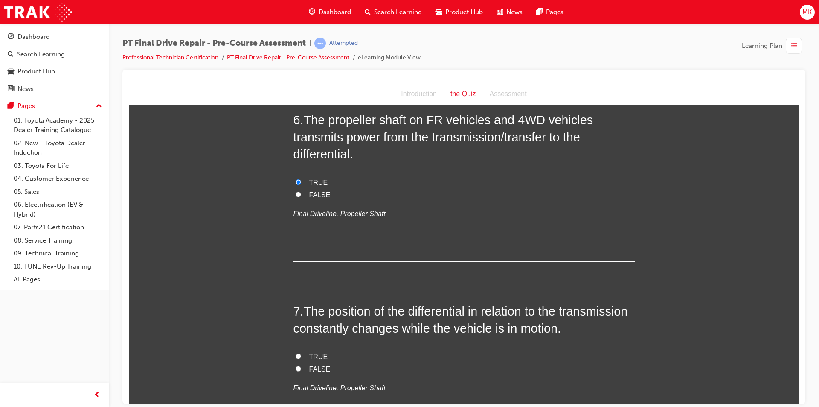
scroll to position [982, 0]
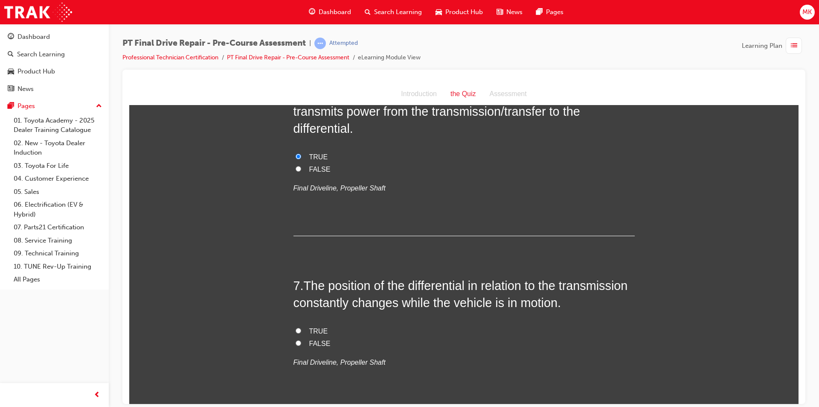
click at [296, 327] on input "TRUE" at bounding box center [299, 330] width 6 height 6
radio input "true"
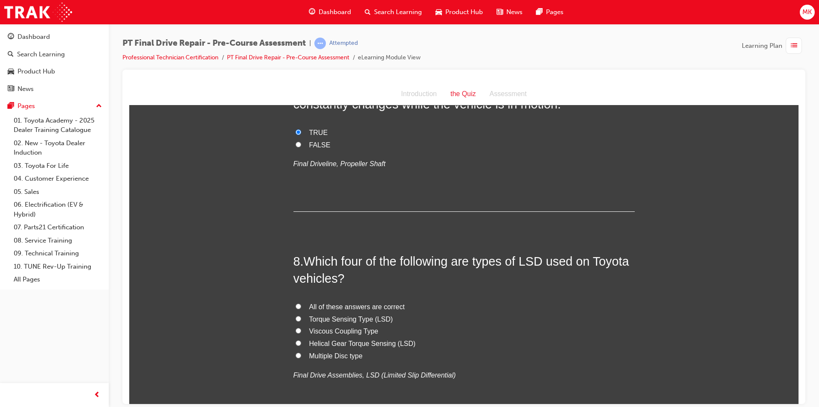
scroll to position [1195, 0]
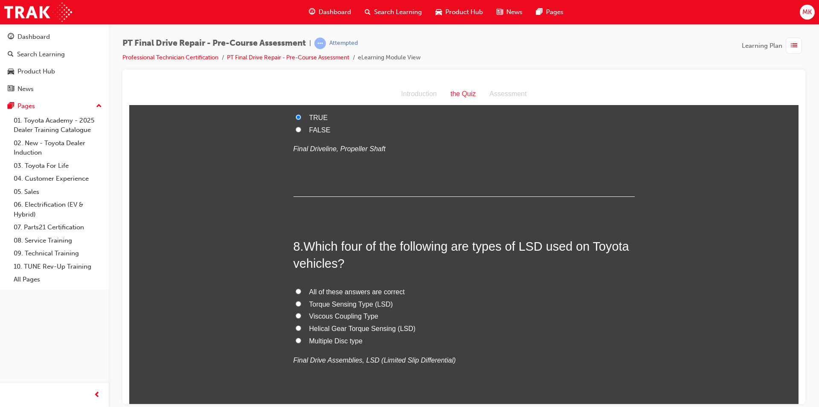
click at [296, 300] on input "Torque Sensing Type (LSD)" at bounding box center [299, 303] width 6 height 6
radio input "true"
click at [296, 312] on input "Viscous Coupling Type" at bounding box center [299, 315] width 6 height 6
radio input "true"
click at [296, 325] on input "Helical Gear Torque Sensing (LSD)" at bounding box center [299, 328] width 6 height 6
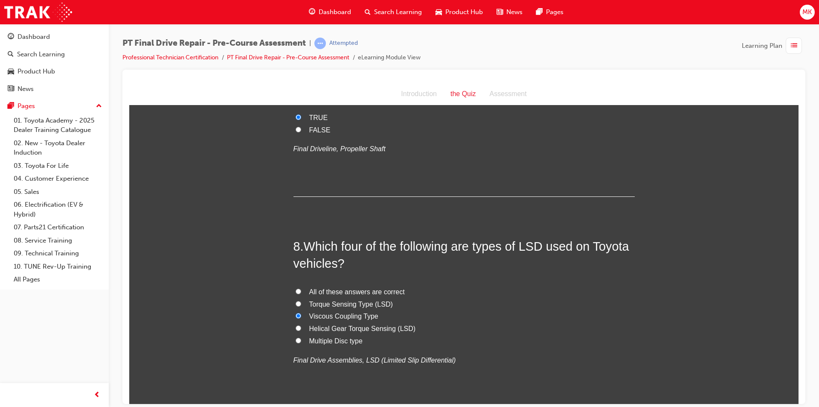
radio input "true"
click at [296, 337] on input "Multiple Disc type" at bounding box center [299, 340] width 6 height 6
radio input "true"
click at [296, 325] on input "Helical Gear Torque Sensing (LSD)" at bounding box center [299, 328] width 6 height 6
radio input "true"
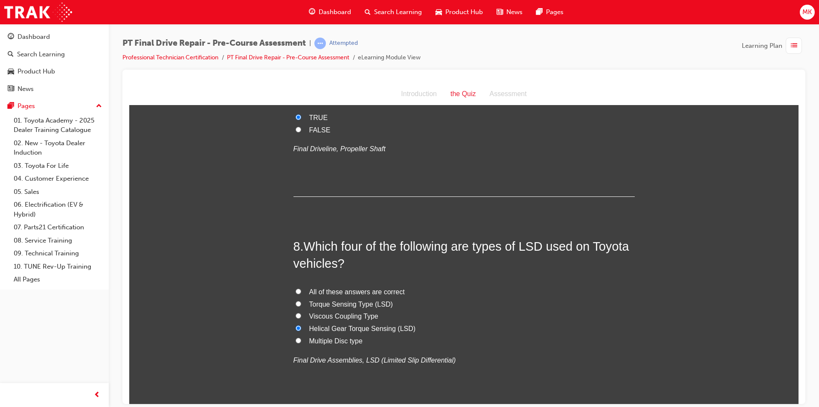
click at [297, 312] on input "Viscous Coupling Type" at bounding box center [299, 315] width 6 height 6
radio input "true"
click at [294, 298] on label "Torque Sensing Type (LSD)" at bounding box center [464, 304] width 341 height 12
click at [296, 300] on input "Torque Sensing Type (LSD)" at bounding box center [299, 303] width 6 height 6
radio input "true"
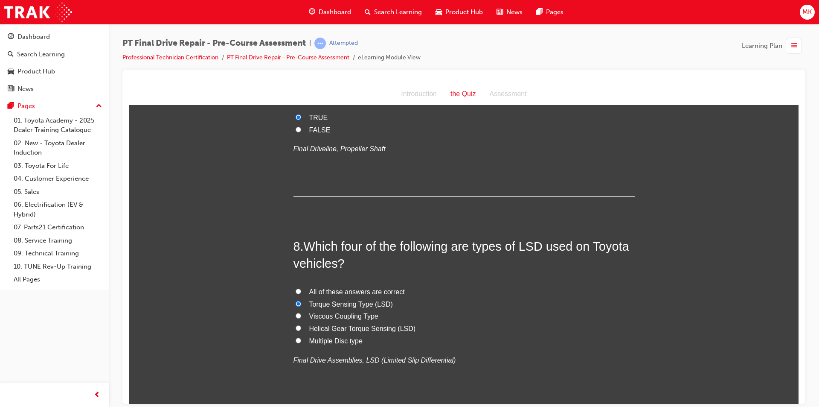
click at [296, 288] on input "All of these answers are correct" at bounding box center [299, 291] width 6 height 6
radio input "true"
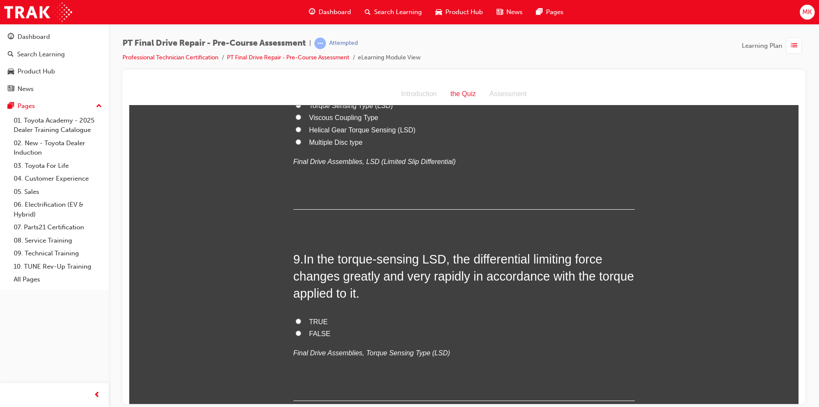
scroll to position [1408, 0]
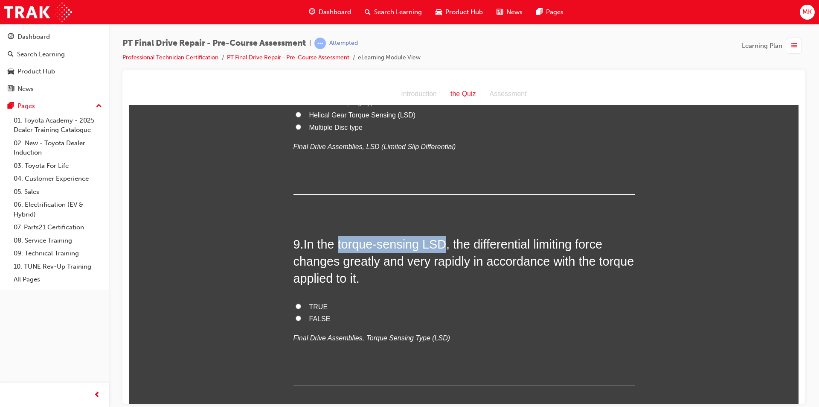
drag, startPoint x: 338, startPoint y: 228, endPoint x: 446, endPoint y: 226, distance: 108.0
click at [446, 237] on span "In the torque-sensing LSD, the differential limiting force changes greatly and …" at bounding box center [464, 261] width 341 height 48
copy span "torque-sensing LSD"
click at [296, 303] on input "TRUE" at bounding box center [299, 306] width 6 height 6
radio input "true"
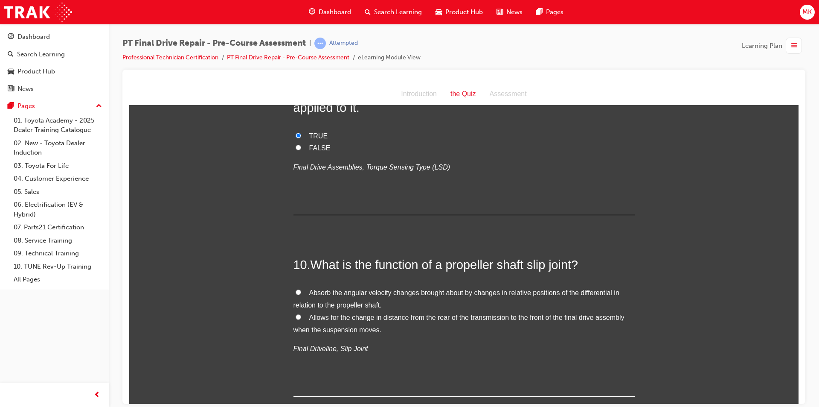
scroll to position [1619, 0]
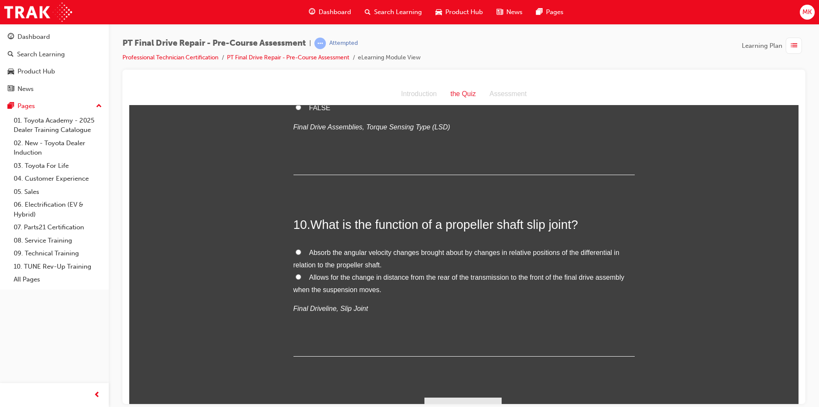
click at [294, 271] on label "Allows for the change in distance from the rear of the transmission to the fron…" at bounding box center [464, 283] width 341 height 25
click at [296, 274] on input "Allows for the change in distance from the rear of the transmission to the fron…" at bounding box center [299, 277] width 6 height 6
radio input "true"
click at [484, 397] on button "Submit Answers" at bounding box center [464, 409] width 78 height 24
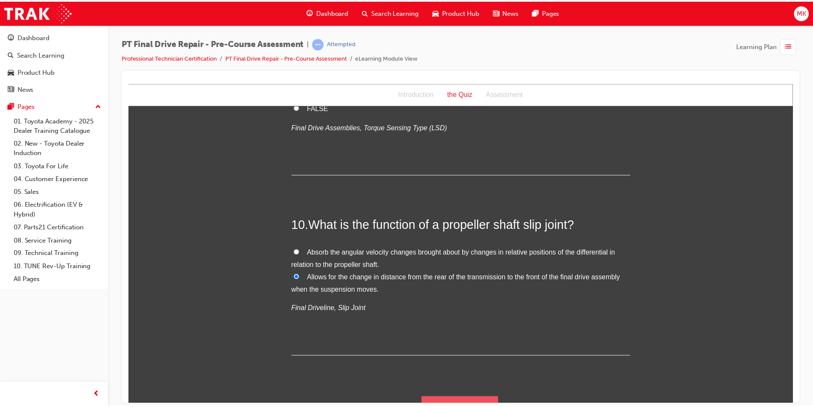
scroll to position [0, 0]
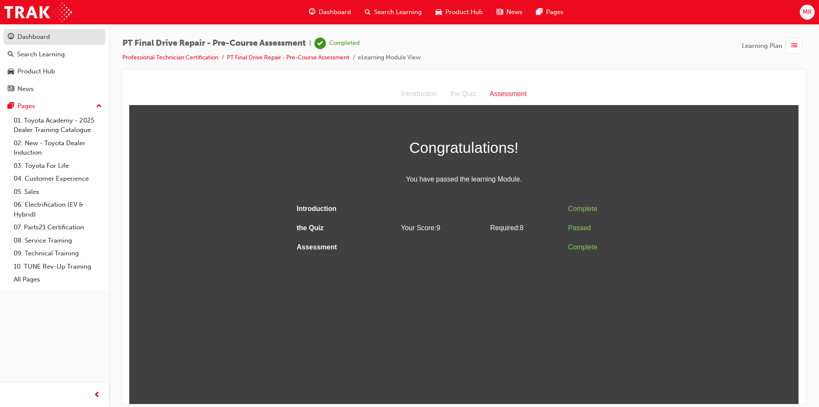
click at [32, 35] on div "Dashboard" at bounding box center [33, 37] width 32 height 10
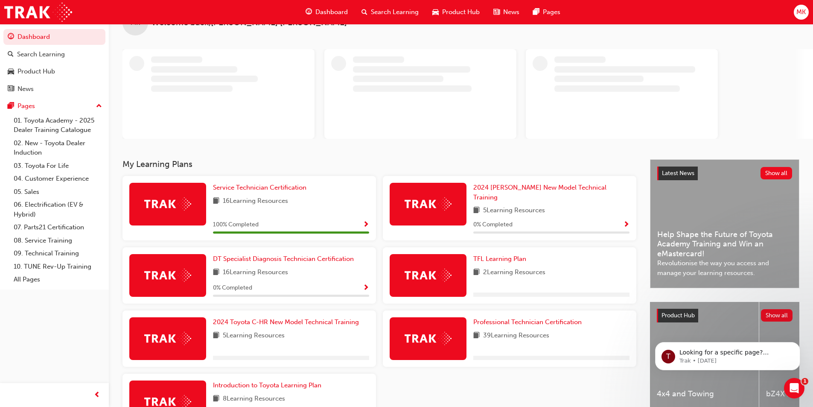
scroll to position [43, 0]
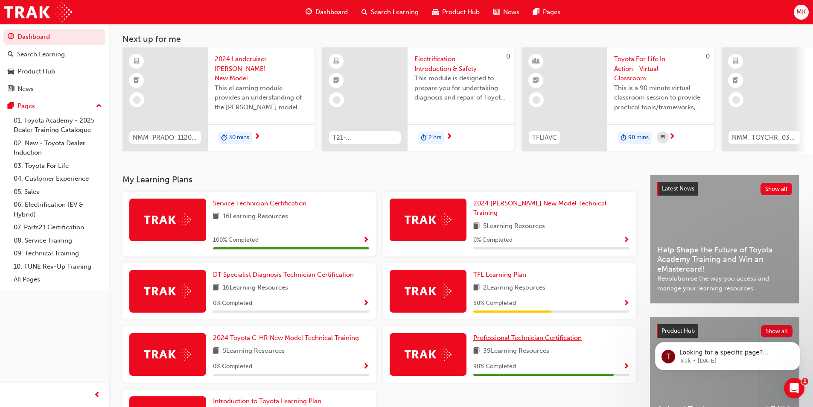
click at [560, 334] on span "Professional Technician Certification" at bounding box center [527, 338] width 108 height 8
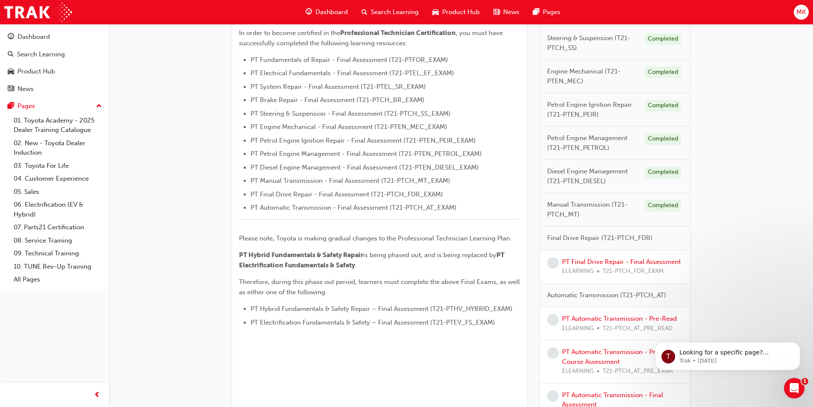
scroll to position [234, 0]
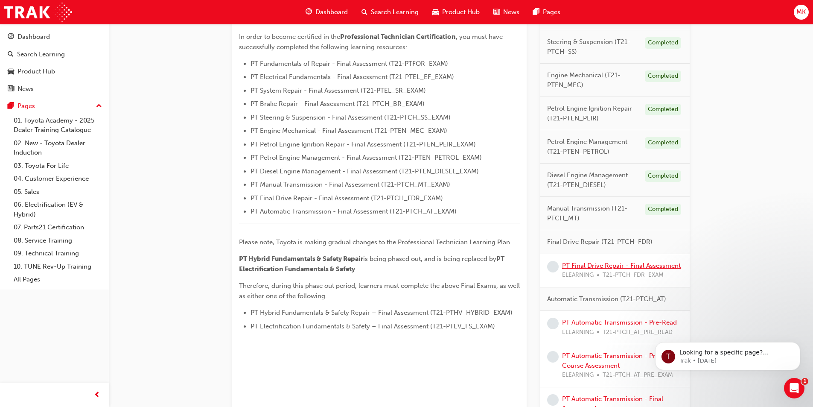
click at [620, 265] on link "PT Final Drive Repair - Final Assessment" at bounding box center [621, 266] width 119 height 8
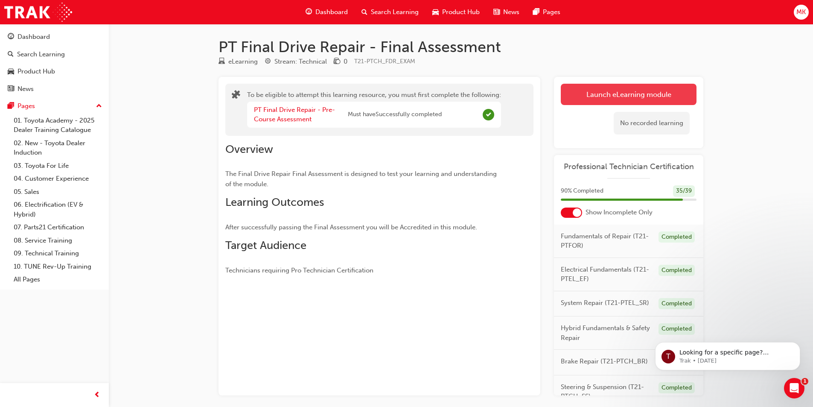
click at [592, 93] on button "Launch eLearning module" at bounding box center [629, 94] width 136 height 21
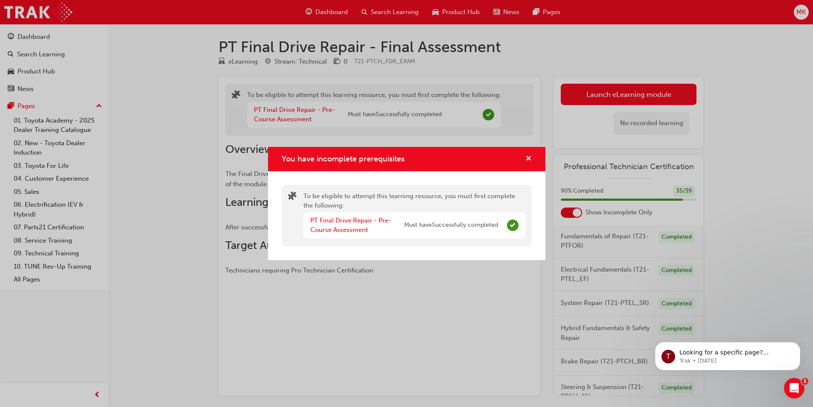
click at [530, 162] on span "cross-icon" at bounding box center [528, 159] width 6 height 8
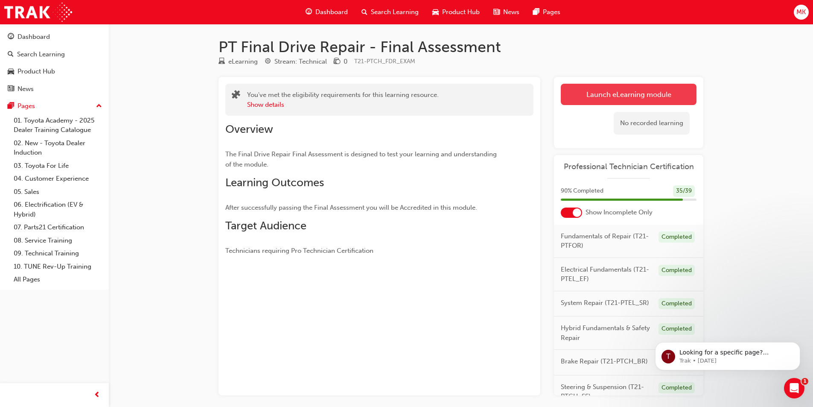
click at [627, 95] on link "Launch eLearning module" at bounding box center [629, 94] width 136 height 21
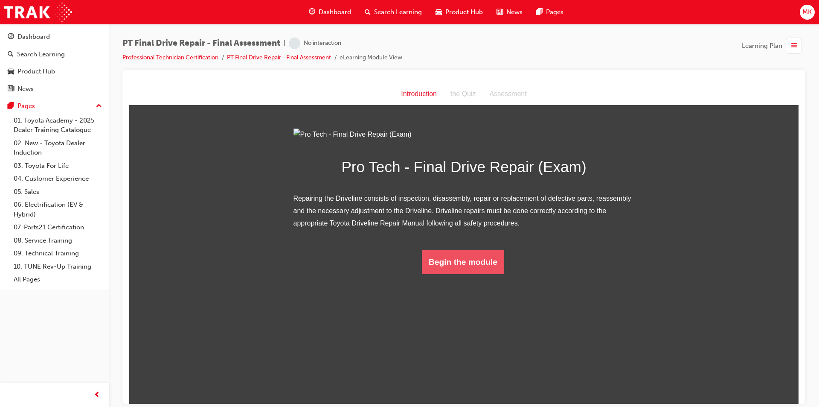
click at [466, 274] on button "Begin the module" at bounding box center [463, 262] width 82 height 24
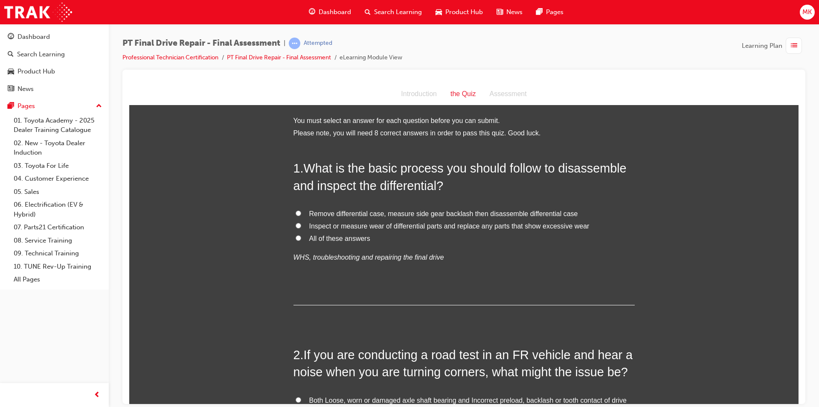
click at [296, 235] on input "All of these answers" at bounding box center [299, 238] width 6 height 6
radio input "true"
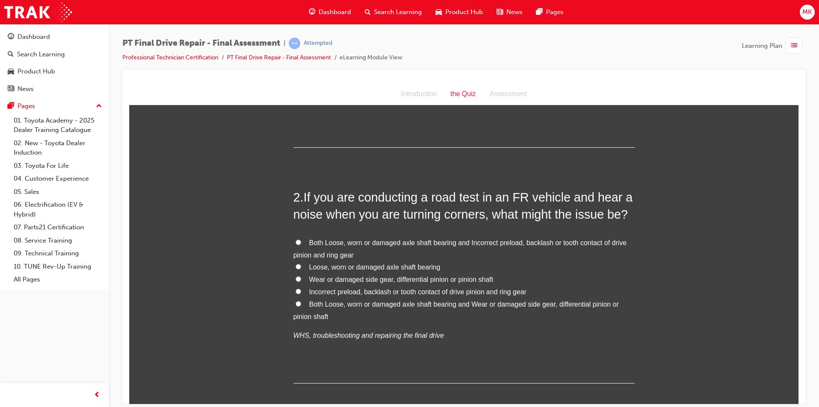
scroll to position [171, 0]
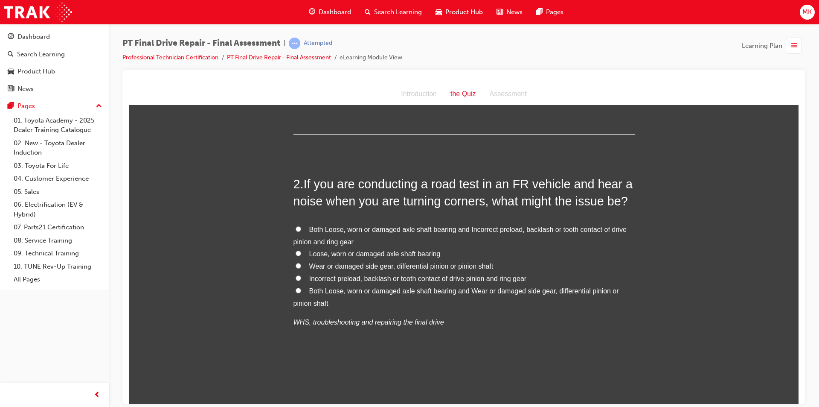
click at [296, 230] on input "Both Loose, worn or damaged axle shaft bearing and Incorrect preload, backlash …" at bounding box center [299, 229] width 6 height 6
radio input "true"
click at [296, 290] on input "Both Loose, worn or damaged axle shaft bearing and Wear or damaged side gear, d…" at bounding box center [299, 290] width 6 height 6
radio input "true"
click at [296, 229] on input "Both Loose, worn or damaged axle shaft bearing and Incorrect preload, backlash …" at bounding box center [299, 229] width 6 height 6
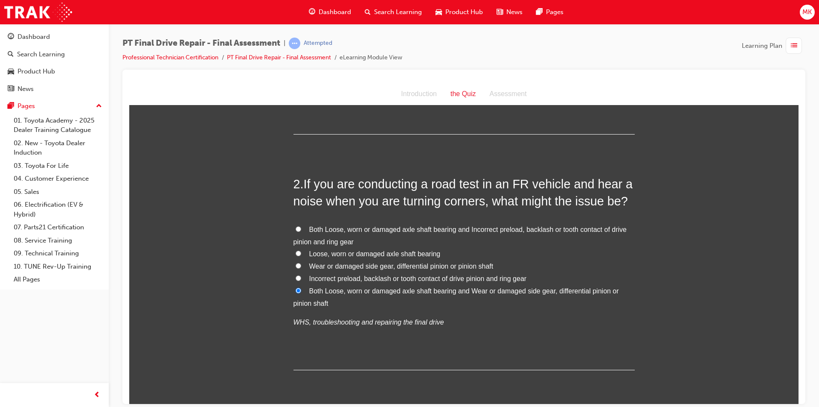
radio input "true"
click at [297, 291] on input "Both Loose, worn or damaged axle shaft bearing and Wear or damaged side gear, d…" at bounding box center [299, 290] width 6 height 6
radio input "true"
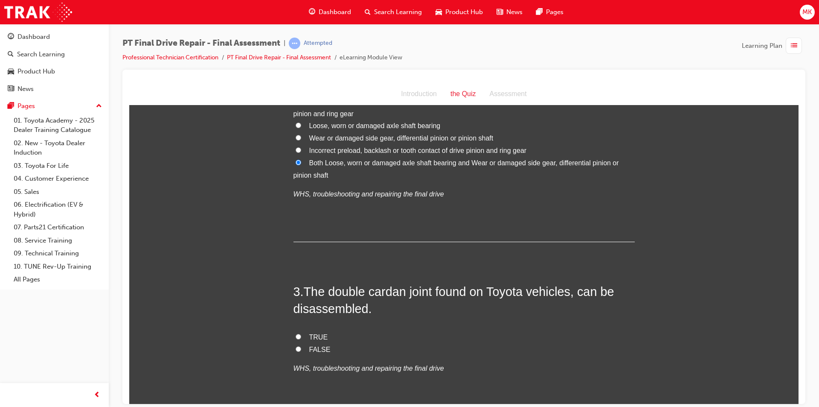
scroll to position [341, 0]
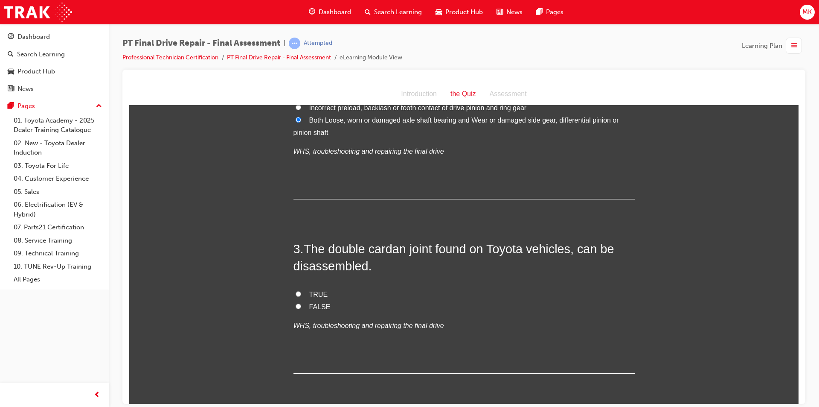
click at [296, 293] on input "TRUE" at bounding box center [299, 294] width 6 height 6
radio input "true"
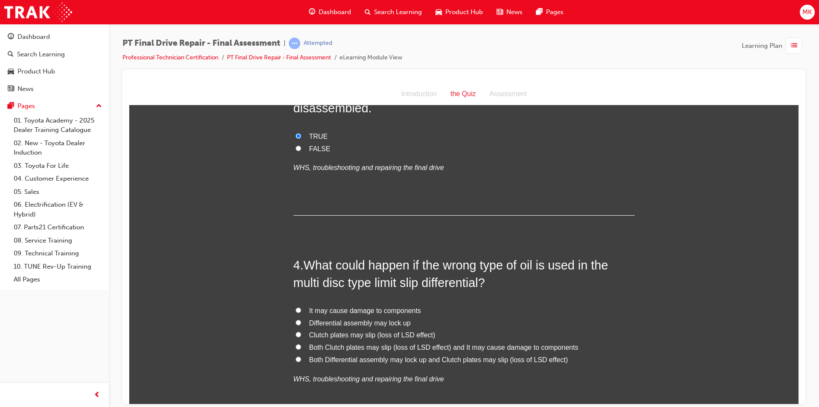
scroll to position [512, 0]
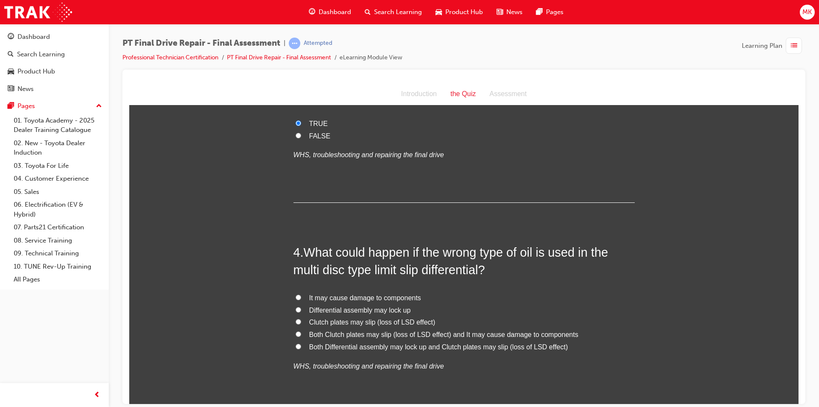
click at [296, 333] on input "Both Clutch plates may slip (loss of LSD effect) and It may cause damage to com…" at bounding box center [299, 334] width 6 height 6
radio input "true"
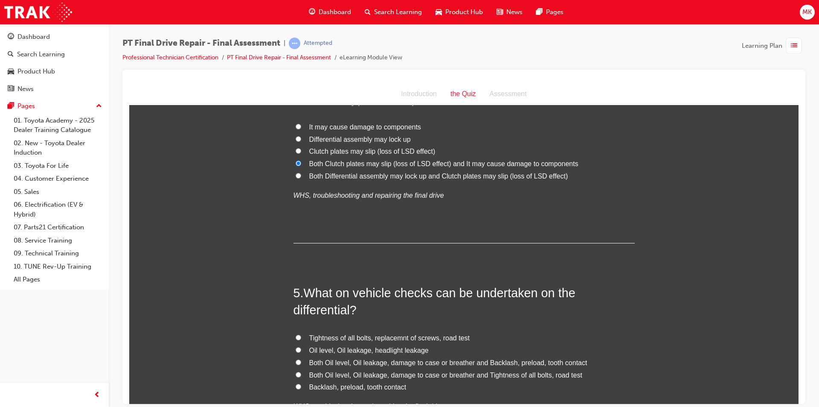
scroll to position [726, 0]
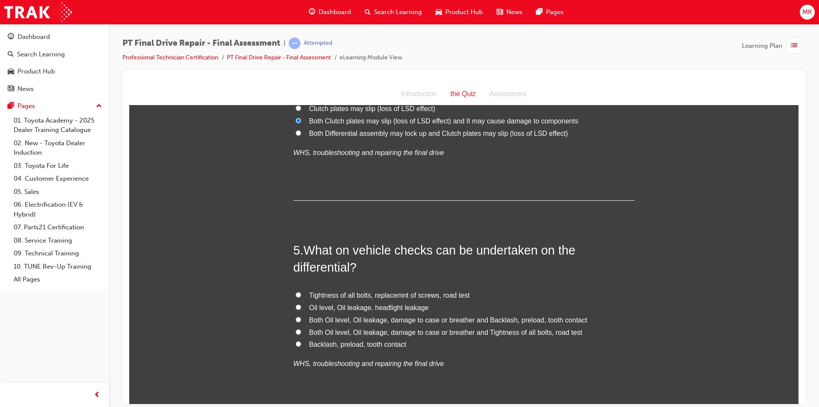
click at [296, 320] on input "Both Oil level, Oil leakage, damage to case or breather and Backlash, preload, …" at bounding box center [299, 319] width 6 height 6
radio input "true"
click at [295, 335] on label "Both Oil level, Oil leakage, damage to case or breather and Tightness of all bo…" at bounding box center [464, 332] width 341 height 12
click at [296, 334] on input "Both Oil level, Oil leakage, damage to case or breather and Tightness of all bo…" at bounding box center [299, 332] width 6 height 6
radio input "true"
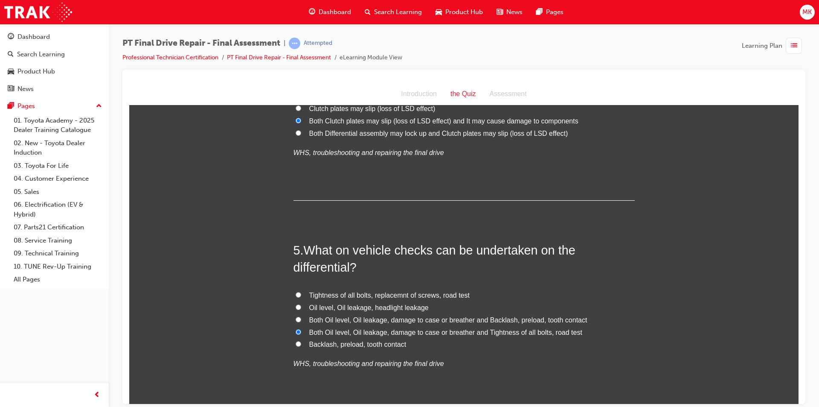
click at [296, 317] on input "Both Oil level, Oil leakage, damage to case or breather and Backlash, preload, …" at bounding box center [299, 319] width 6 height 6
radio input "true"
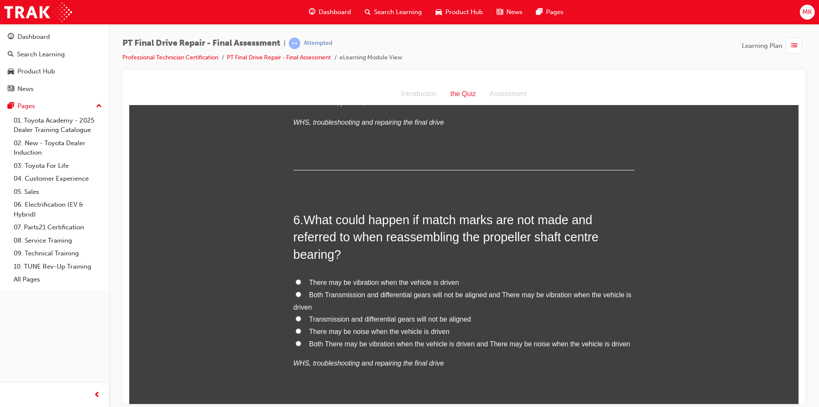
scroll to position [982, 0]
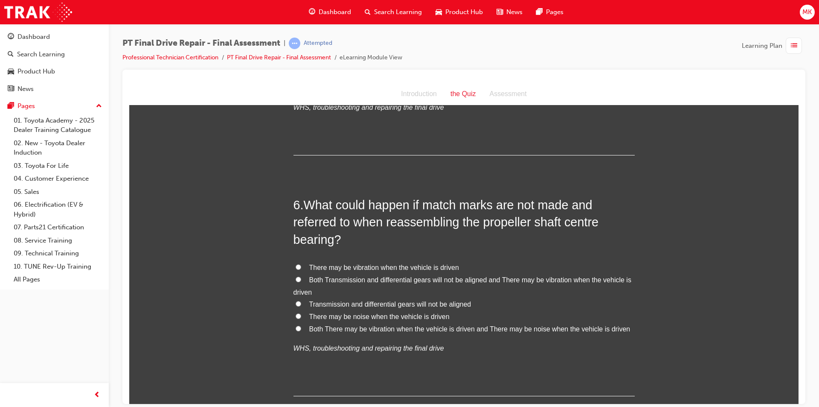
click at [296, 326] on input "Both There may be vibration when the vehicle is driven and There may be noise w…" at bounding box center [299, 328] width 6 height 6
radio input "true"
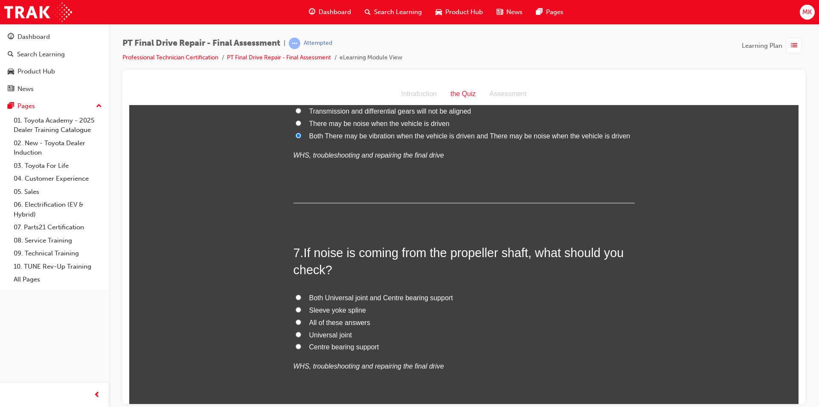
scroll to position [1195, 0]
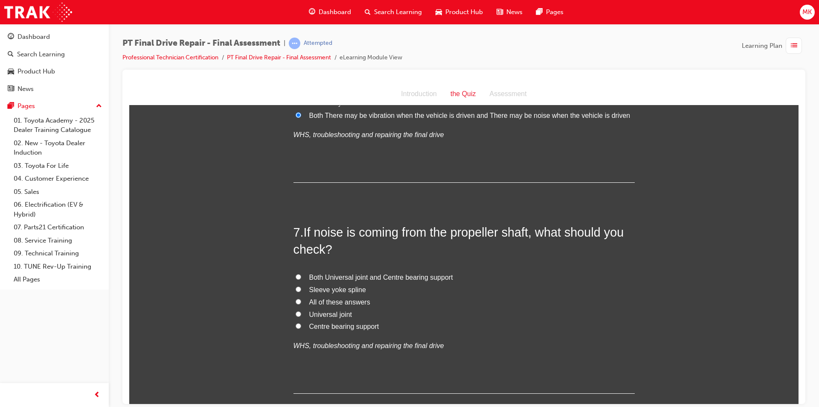
click at [297, 301] on input "All of these answers" at bounding box center [299, 301] width 6 height 6
radio input "true"
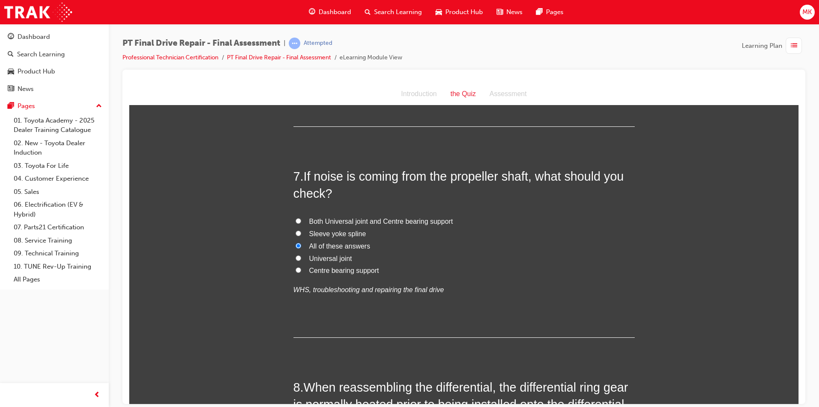
scroll to position [1155, 0]
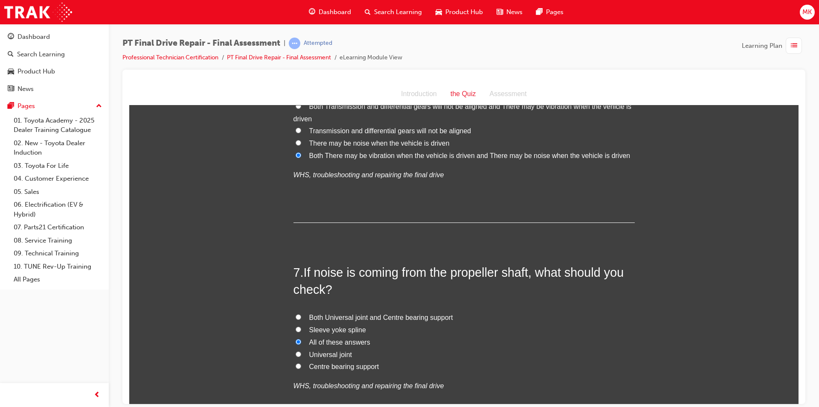
click at [296, 315] on input "Both Universal joint and Centre bearing support" at bounding box center [299, 317] width 6 height 6
radio input "true"
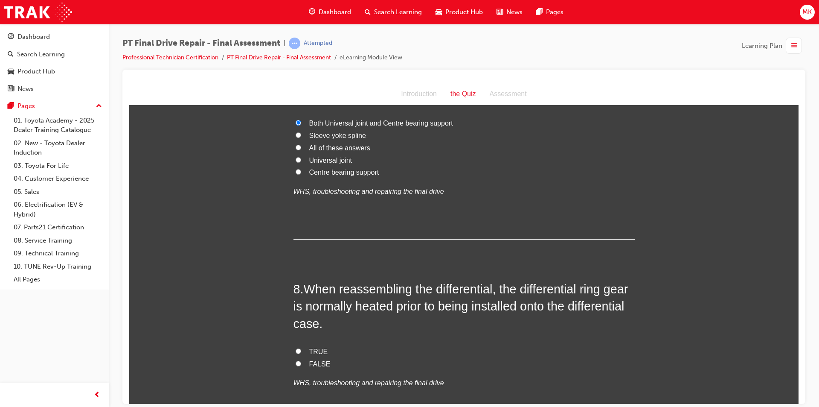
scroll to position [1368, 0]
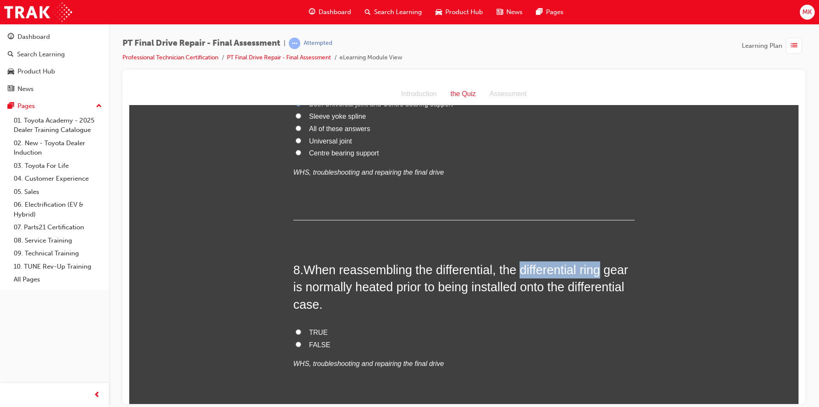
drag, startPoint x: 526, startPoint y: 271, endPoint x: 613, endPoint y: 272, distance: 87.5
click at [613, 272] on h2 "8 . When reassembling the differential, the differential ring gear is normally …" at bounding box center [464, 287] width 341 height 52
copy span "differential ring"
click at [304, 343] on label "FALSE" at bounding box center [464, 344] width 341 height 12
click at [301, 343] on input "FALSE" at bounding box center [299, 344] width 6 height 6
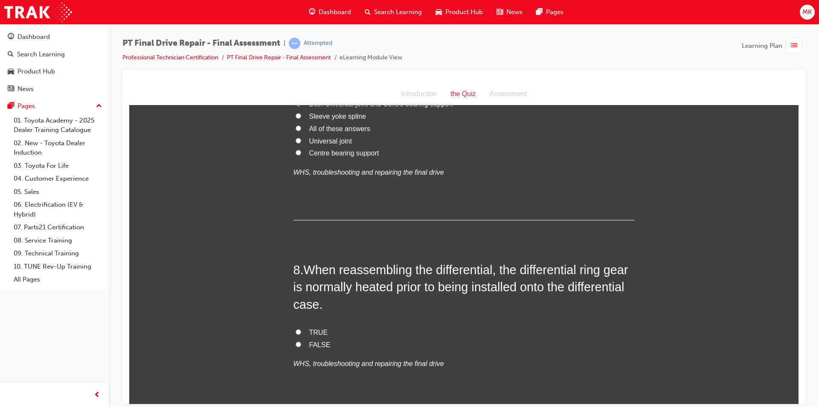
radio input "true"
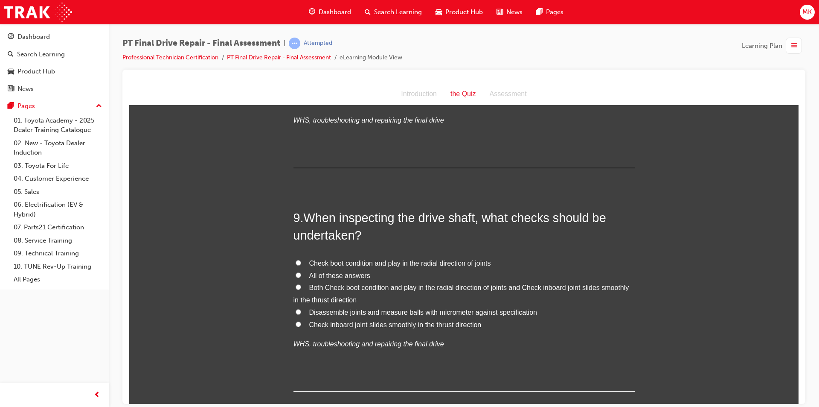
scroll to position [1624, 0]
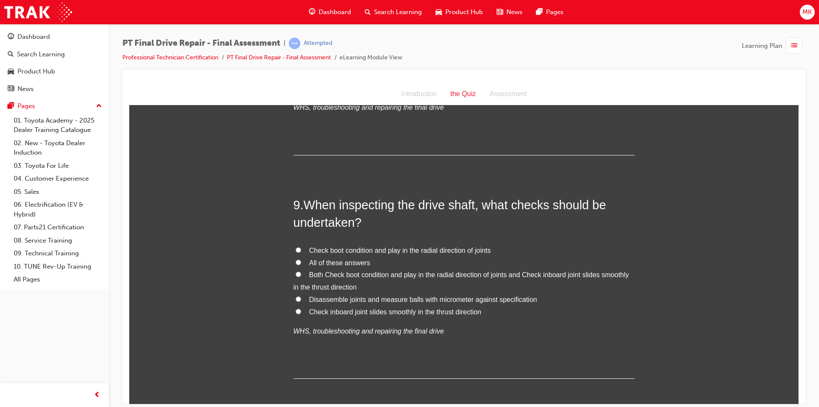
click at [351, 273] on span "Both Check boot condition and play in the radial direction of joints and Check …" at bounding box center [462, 281] width 336 height 20
click at [301, 273] on input "Both Check boot condition and play in the radial direction of joints and Check …" at bounding box center [299, 274] width 6 height 6
radio input "true"
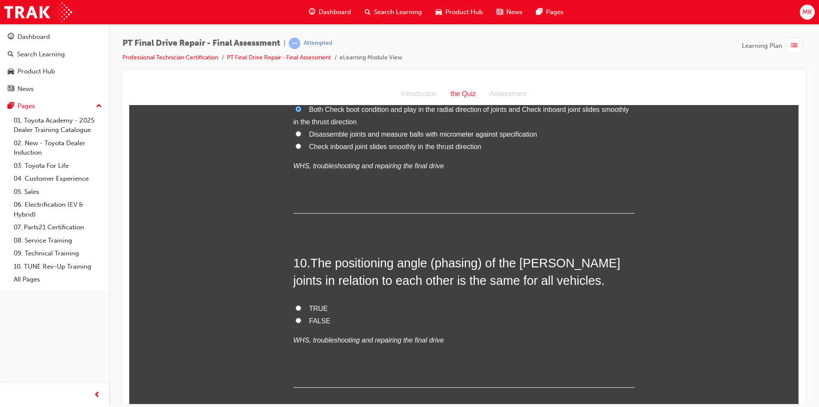
scroll to position [1795, 0]
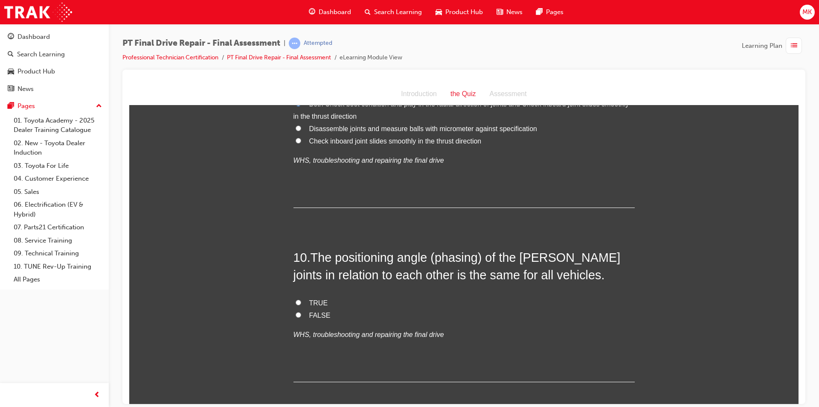
click at [294, 302] on label "TRUE" at bounding box center [464, 303] width 341 height 12
click at [296, 302] on input "TRUE" at bounding box center [299, 302] width 6 height 6
radio input "true"
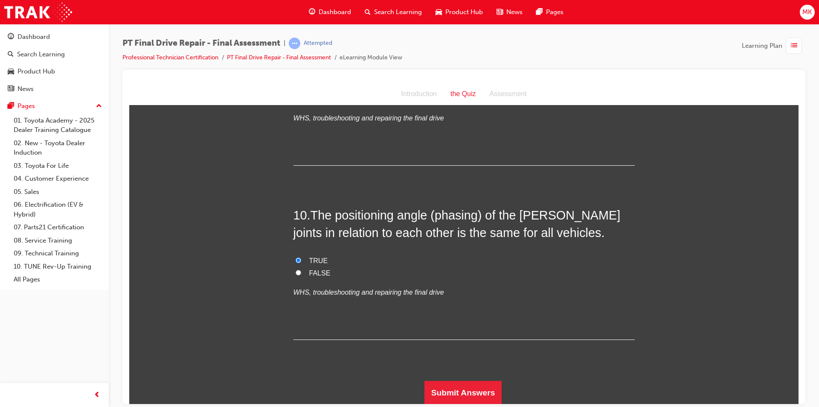
scroll to position [1838, 0]
click at [442, 381] on button "Submit Answers" at bounding box center [464, 392] width 78 height 24
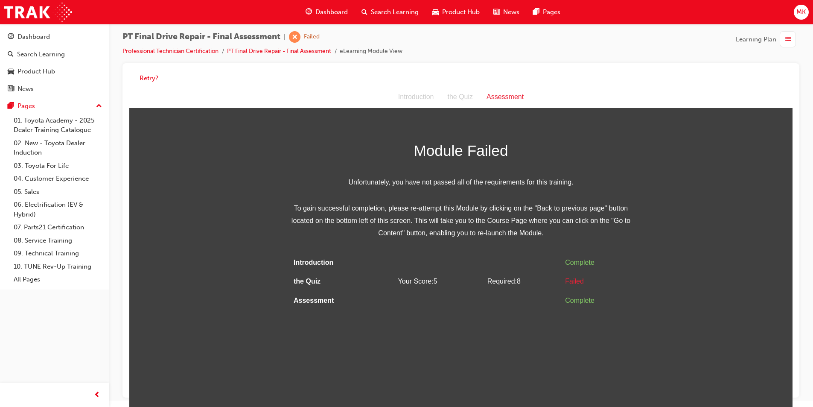
scroll to position [0, 0]
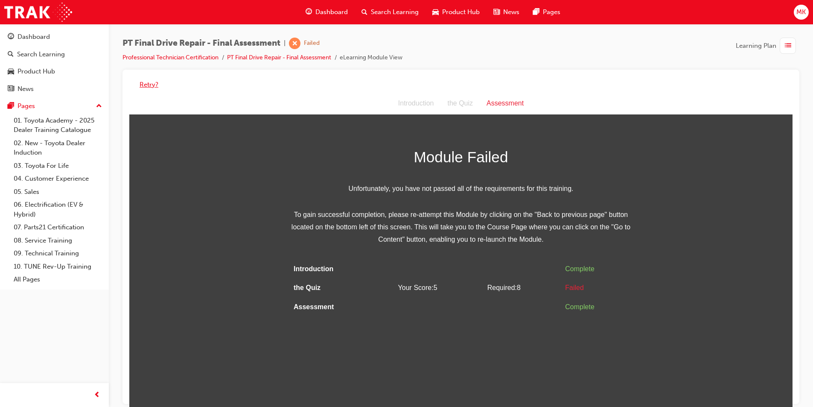
click at [151, 84] on button "Retry?" at bounding box center [149, 85] width 19 height 10
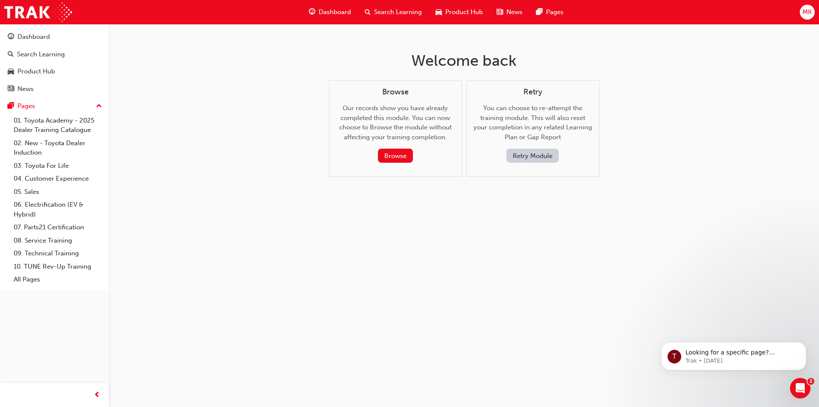
click at [518, 158] on button "Retry Module" at bounding box center [533, 156] width 52 height 14
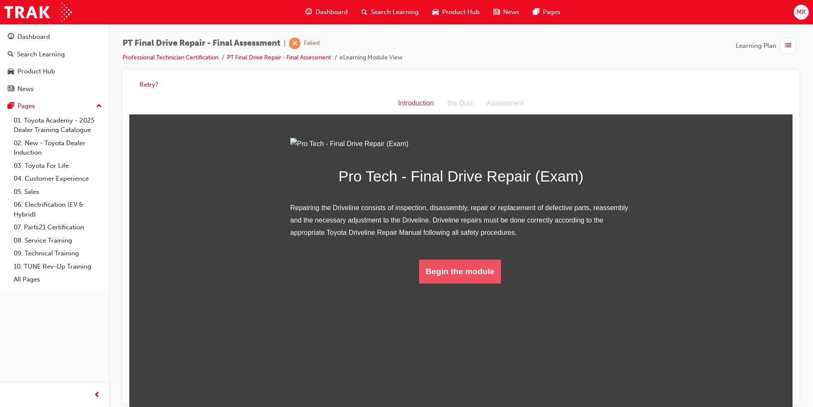
click at [469, 283] on button "Begin the module" at bounding box center [460, 271] width 82 height 24
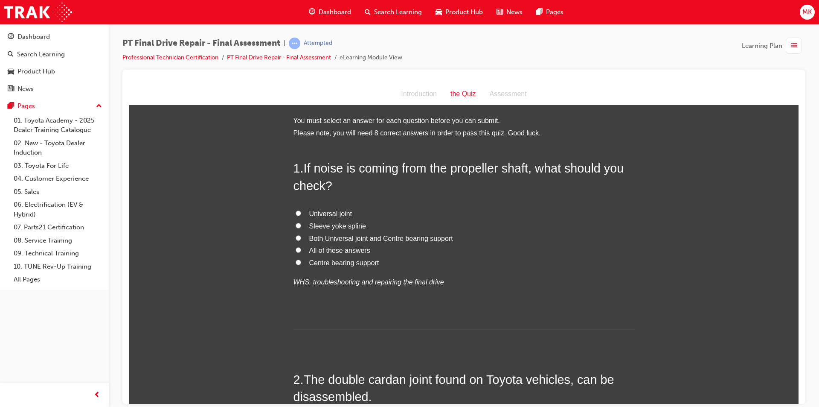
click at [296, 250] on input "All of these answers" at bounding box center [299, 250] width 6 height 6
radio input "true"
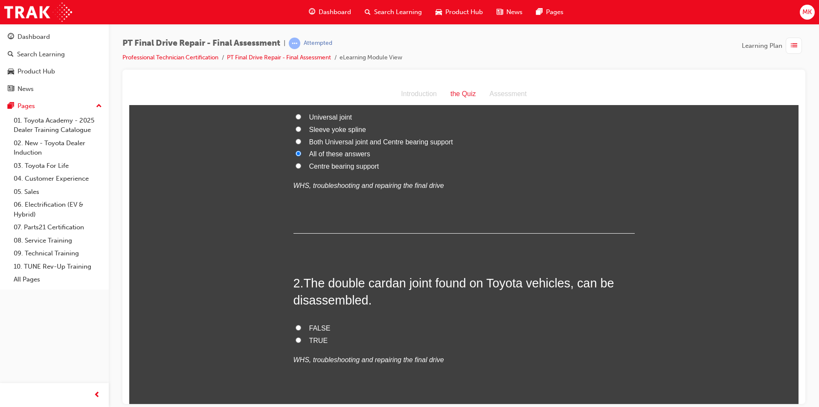
scroll to position [171, 0]
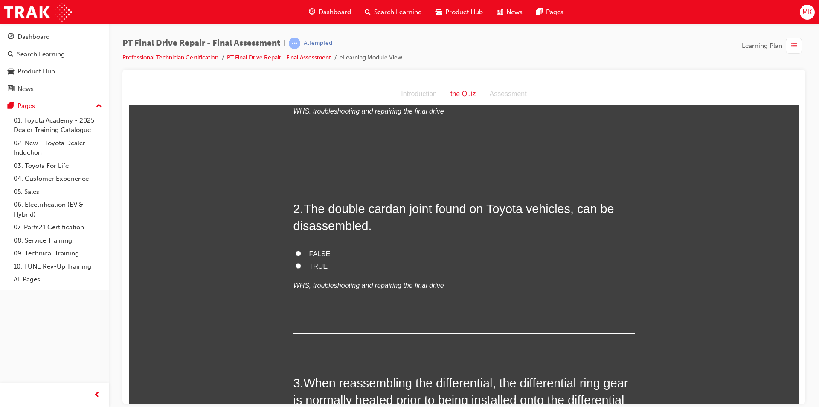
click at [296, 265] on input "TRUE" at bounding box center [299, 265] width 6 height 6
radio input "true"
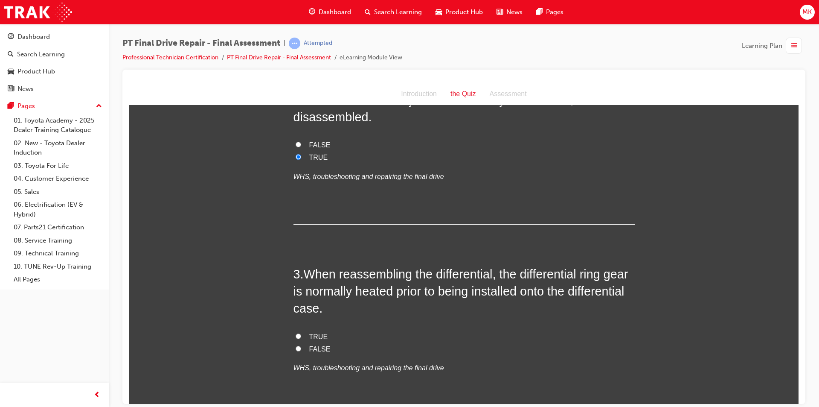
scroll to position [299, 0]
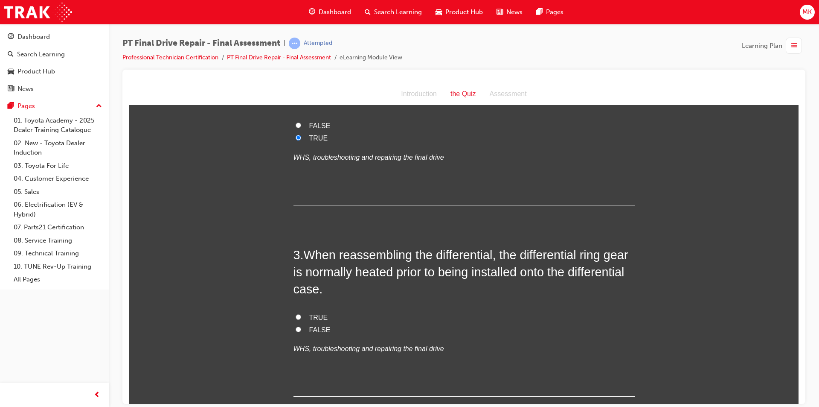
click at [296, 319] on input "TRUE" at bounding box center [299, 317] width 6 height 6
radio input "true"
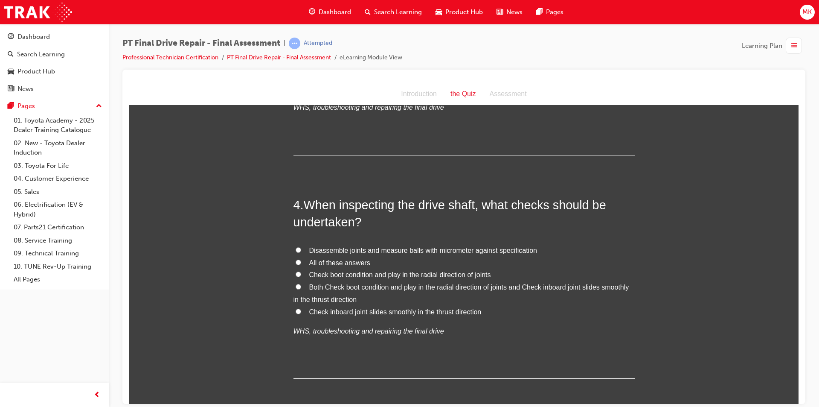
scroll to position [555, 0]
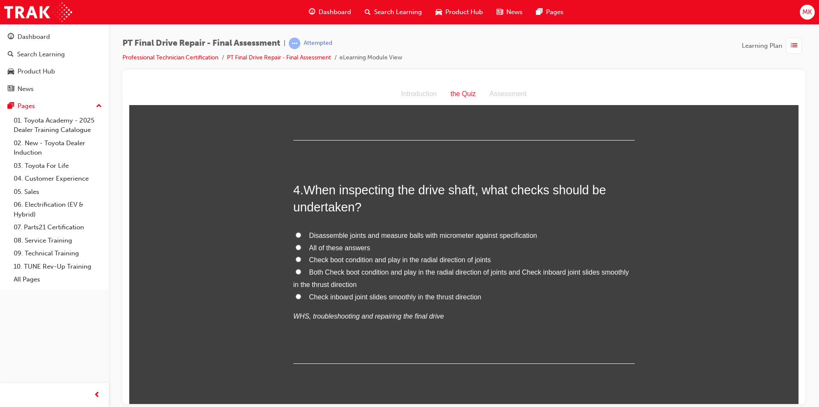
click at [296, 246] on input "All of these answers" at bounding box center [299, 247] width 6 height 6
radio input "true"
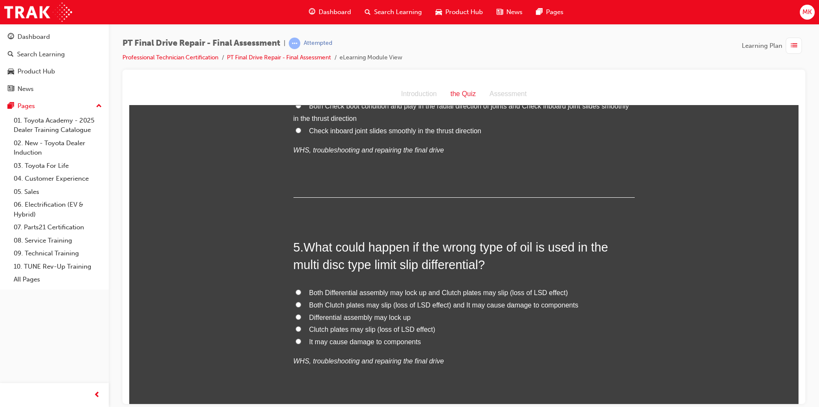
scroll to position [726, 0]
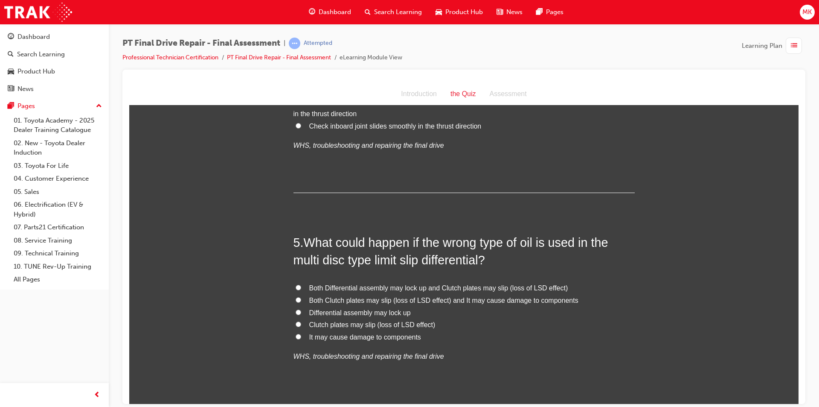
click at [296, 300] on input "Both Clutch plates may slip (loss of LSD effect) and It may cause damage to com…" at bounding box center [299, 300] width 6 height 6
radio input "true"
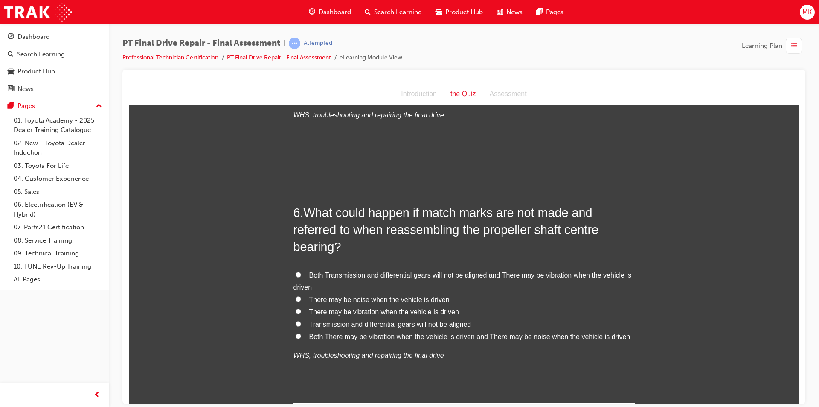
scroll to position [982, 0]
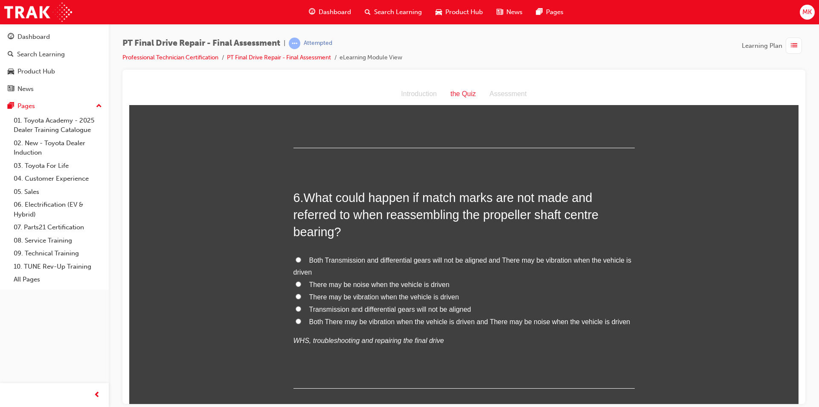
click at [296, 320] on input "Both There may be vibration when the vehicle is driven and There may be noise w…" at bounding box center [299, 321] width 6 height 6
radio input "true"
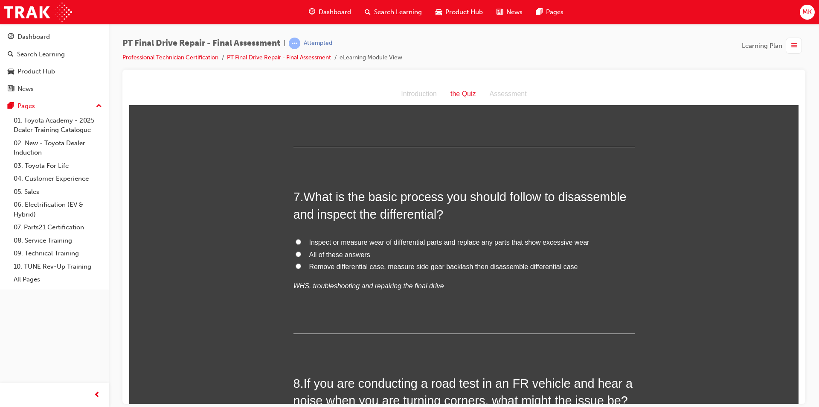
scroll to position [1238, 0]
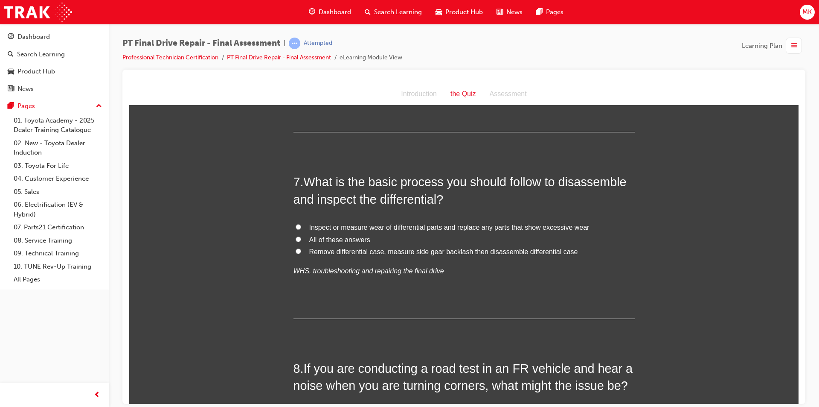
click at [296, 239] on input "All of these answers" at bounding box center [299, 239] width 6 height 6
radio input "true"
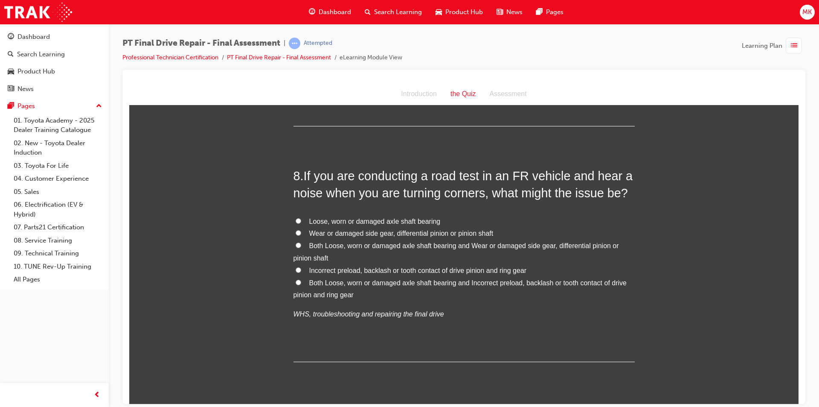
scroll to position [1451, 0]
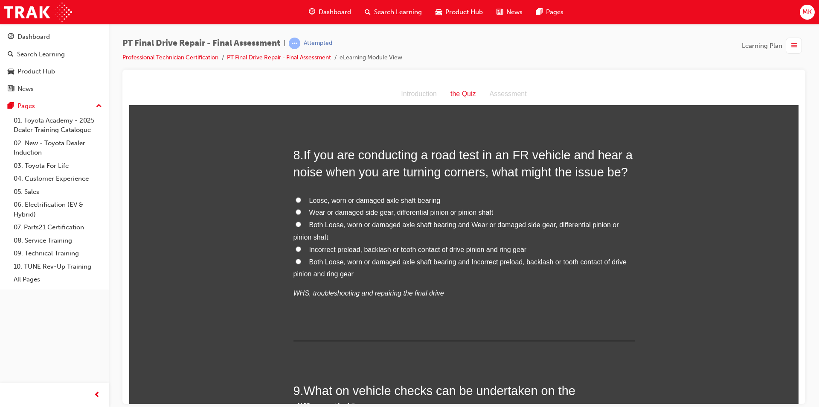
click at [296, 224] on input "Both Loose, worn or damaged axle shaft bearing and Wear or damaged side gear, d…" at bounding box center [299, 224] width 6 height 6
radio input "true"
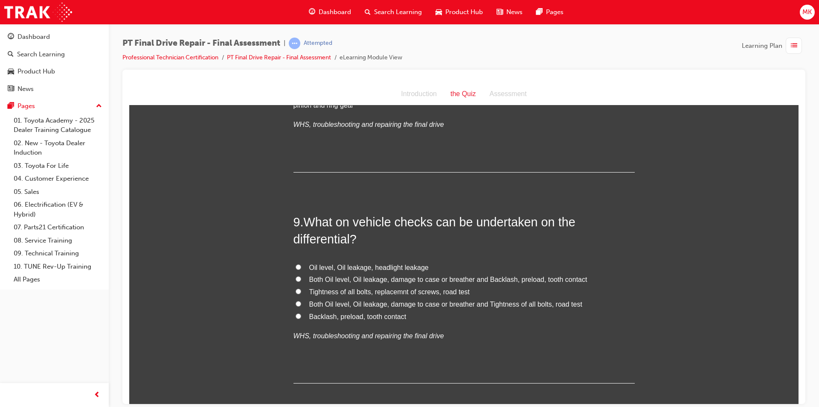
scroll to position [1622, 0]
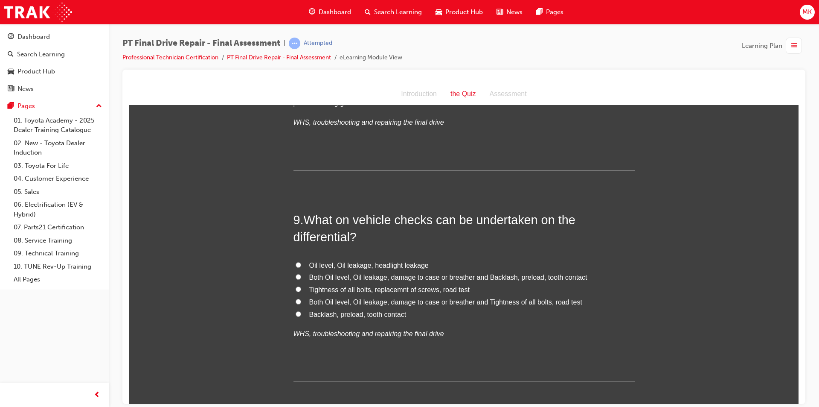
click at [296, 275] on input "Both Oil level, Oil leakage, damage to case or breather and Backlash, preload, …" at bounding box center [299, 277] width 6 height 6
radio input "true"
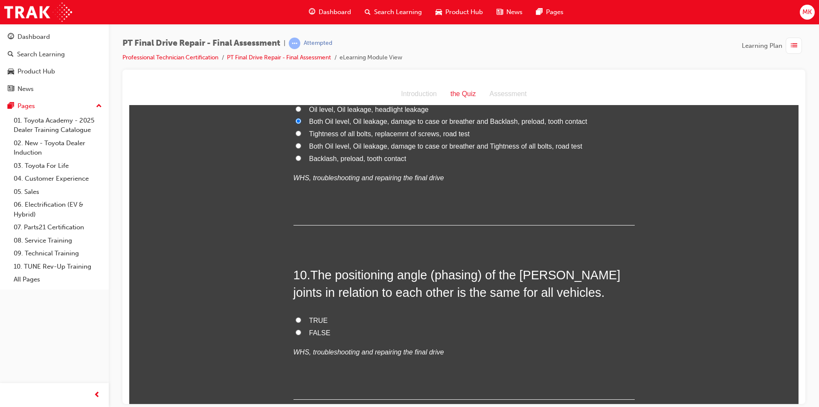
scroll to position [1792, 0]
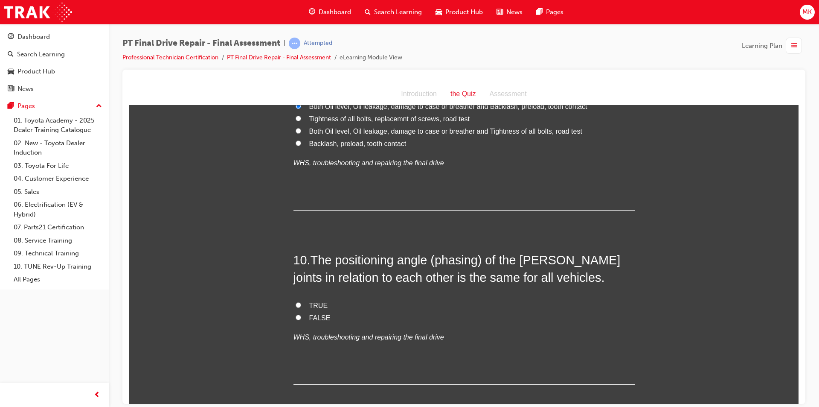
click at [296, 317] on input "FALSE" at bounding box center [299, 317] width 6 height 6
radio input "true"
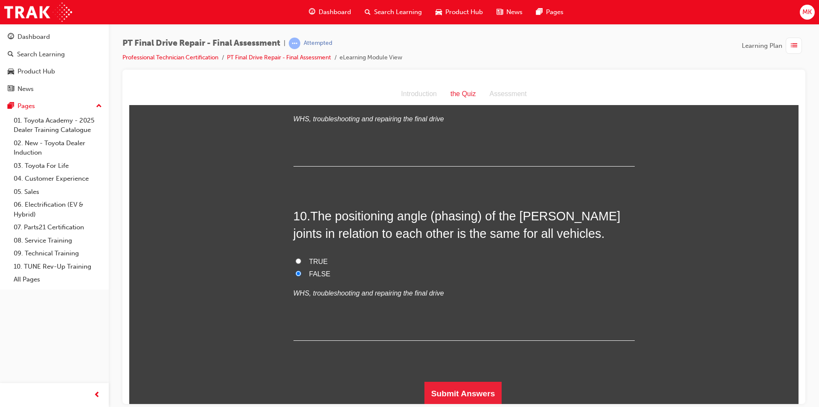
scroll to position [1838, 0]
click at [463, 385] on button "Submit Answers" at bounding box center [464, 392] width 78 height 24
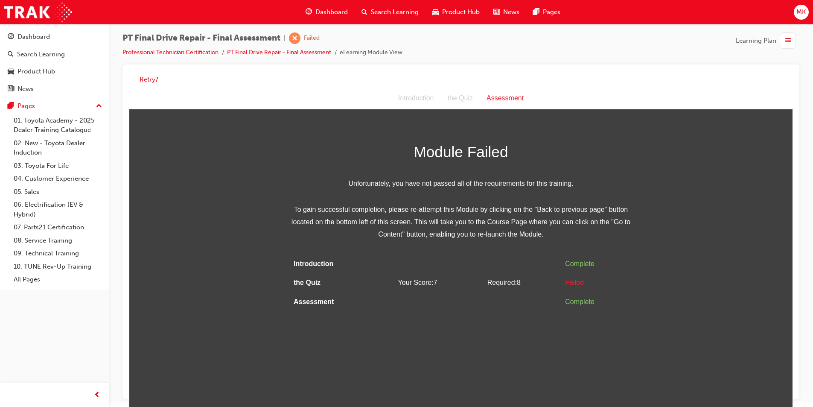
scroll to position [6, 0]
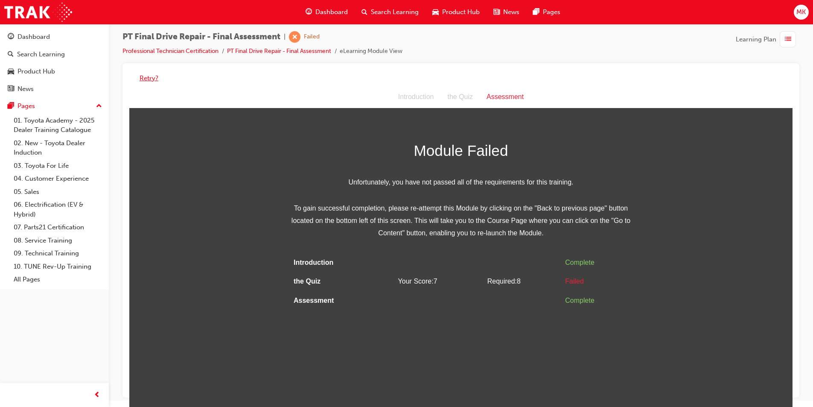
click at [152, 76] on button "Retry?" at bounding box center [149, 78] width 19 height 10
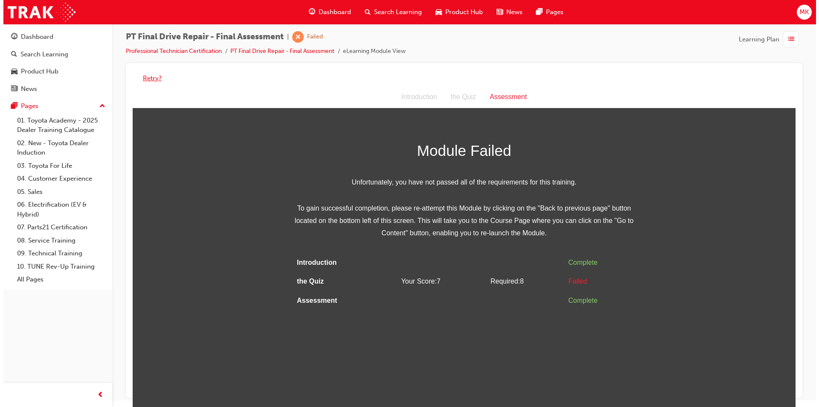
scroll to position [0, 0]
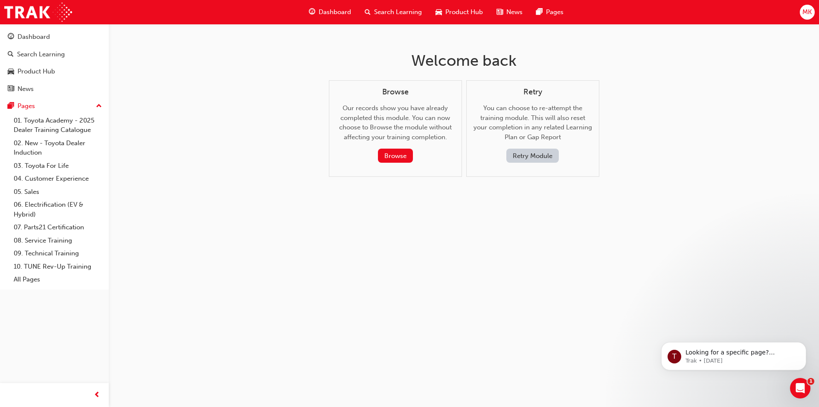
click at [536, 158] on button "Retry Module" at bounding box center [533, 156] width 52 height 14
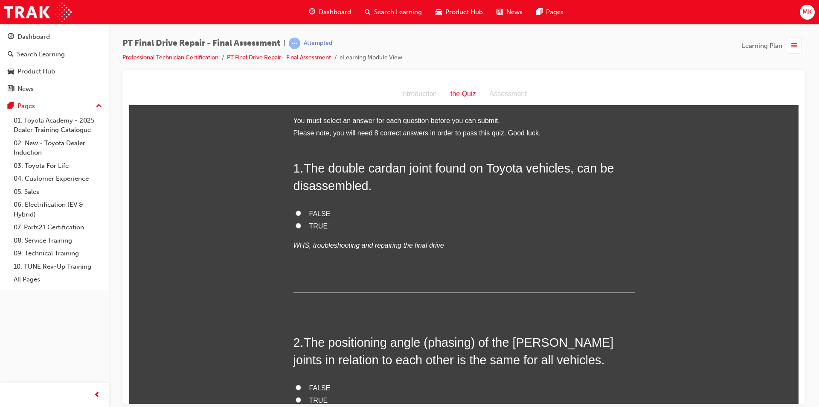
click at [296, 213] on input "FALSE" at bounding box center [299, 213] width 6 height 6
radio input "true"
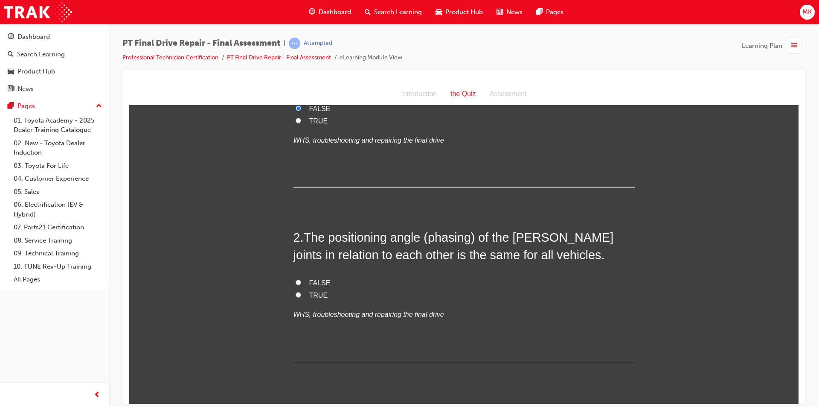
scroll to position [128, 0]
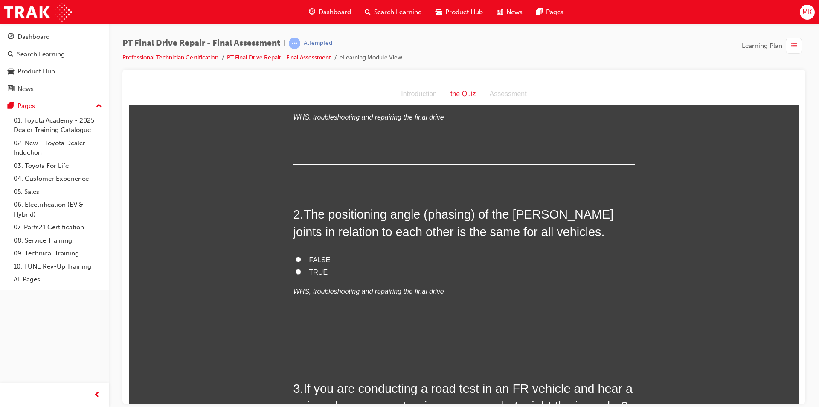
click at [296, 256] on input "FALSE" at bounding box center [299, 259] width 6 height 6
radio input "true"
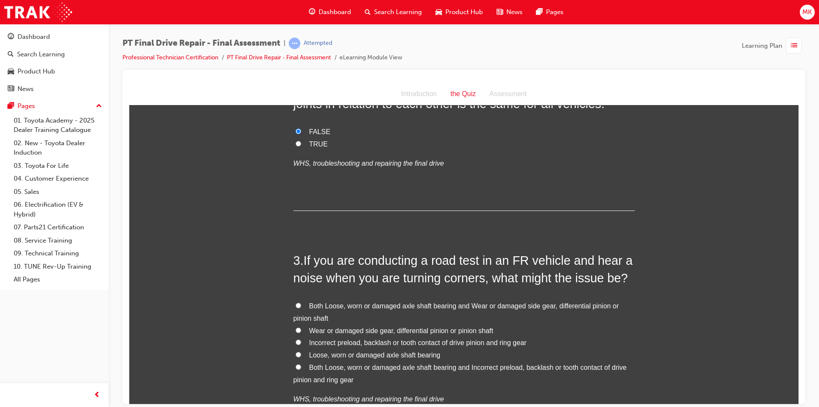
scroll to position [299, 0]
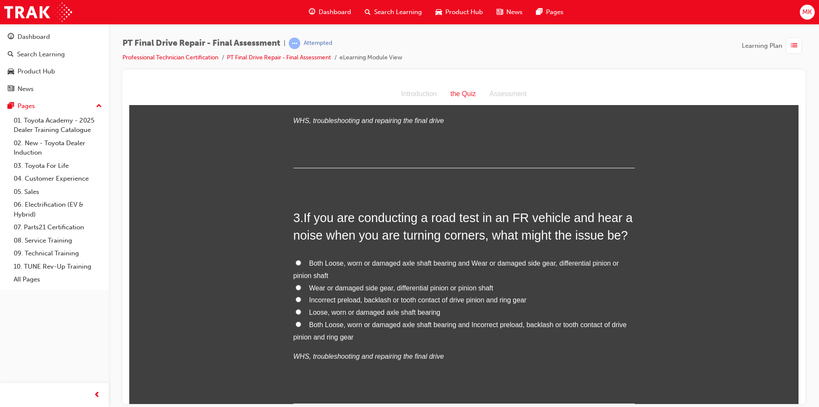
click at [296, 264] on input "Both Loose, worn or damaged axle shaft bearing and Wear or damaged side gear, d…" at bounding box center [299, 262] width 6 height 6
radio input "true"
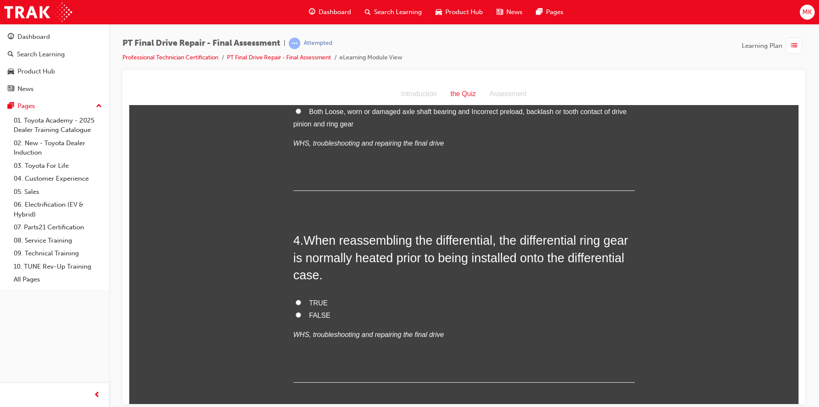
scroll to position [512, 0]
click at [296, 314] on input "FALSE" at bounding box center [299, 314] width 6 height 6
radio input "true"
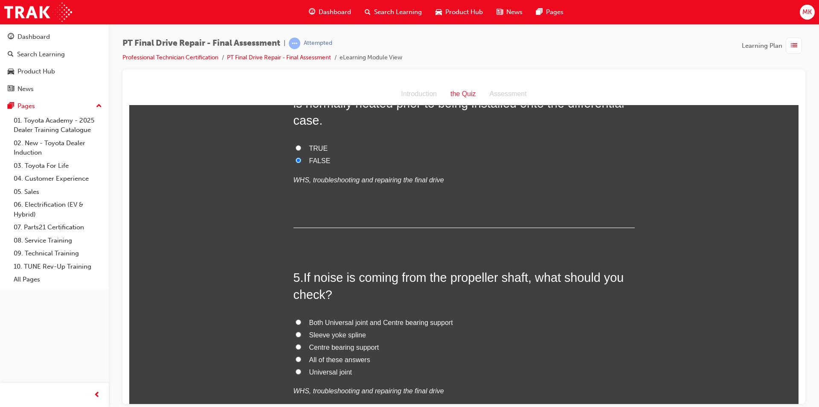
scroll to position [683, 0]
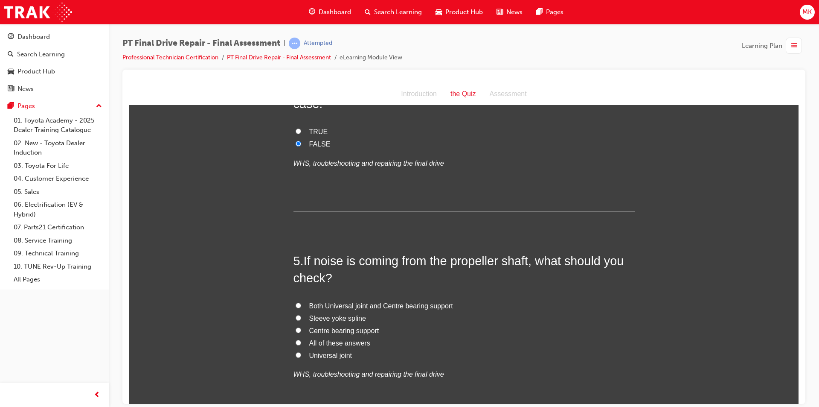
click at [296, 343] on input "All of these answers" at bounding box center [299, 342] width 6 height 6
radio input "true"
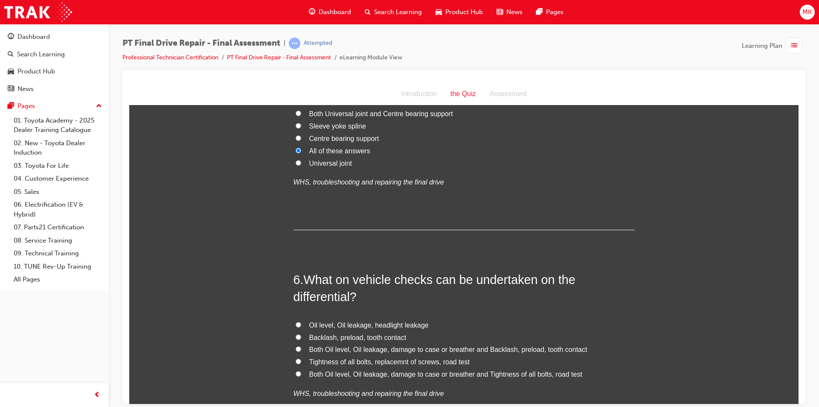
scroll to position [896, 0]
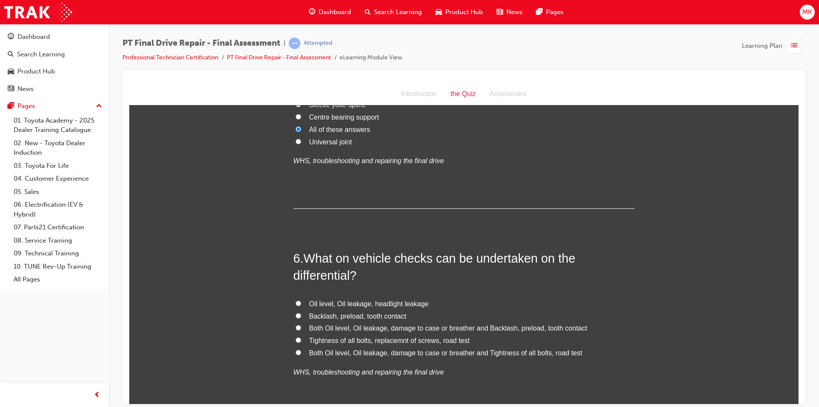
click at [296, 329] on input "Both Oil level, Oil leakage, damage to case or breather and Backlash, preload, …" at bounding box center [299, 327] width 6 height 6
radio input "true"
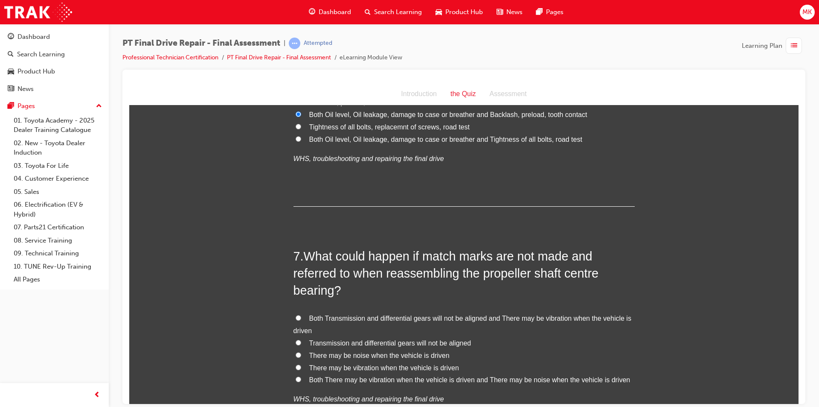
scroll to position [1152, 0]
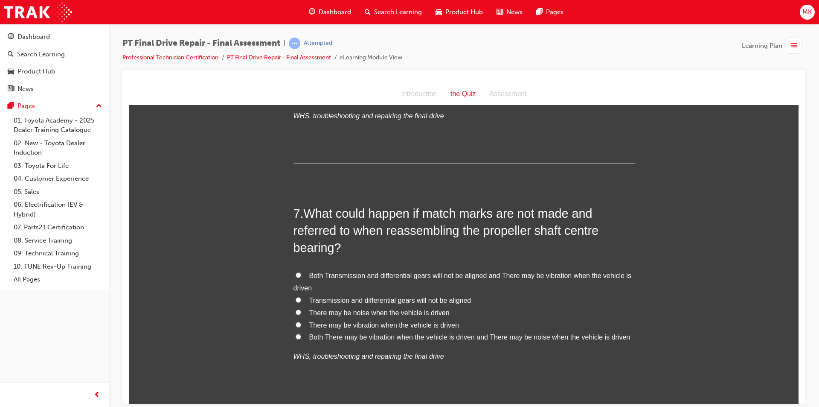
click at [296, 336] on input "Both There may be vibration when the vehicle is driven and There may be noise w…" at bounding box center [299, 336] width 6 height 6
radio input "true"
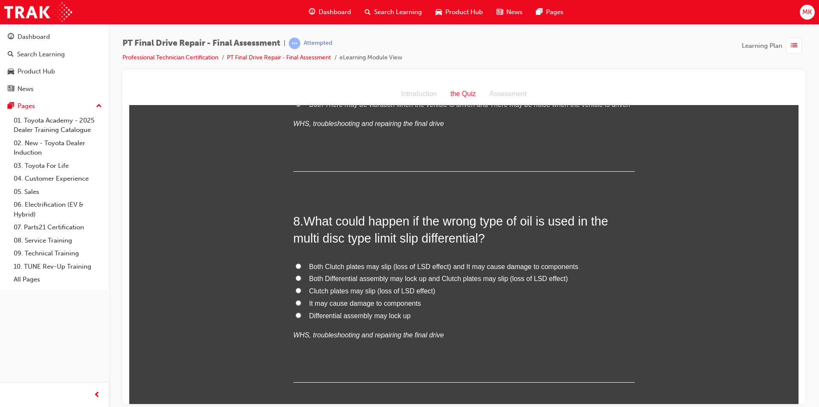
scroll to position [1408, 0]
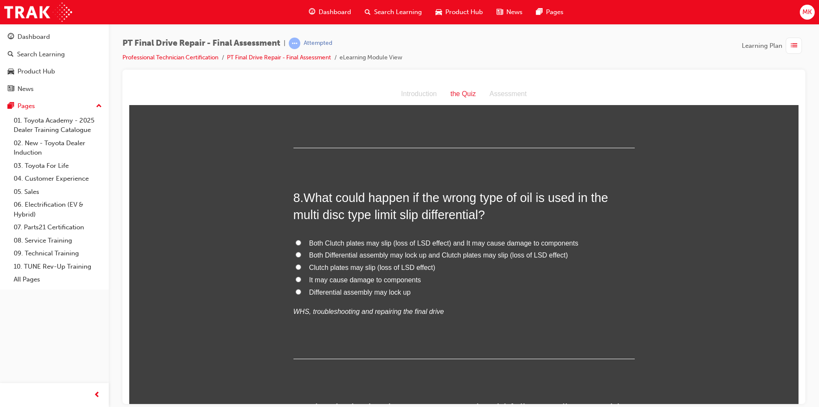
click at [296, 242] on input "Both Clutch plates may slip (loss of LSD effect) and It may cause damage to com…" at bounding box center [299, 242] width 6 height 6
radio input "true"
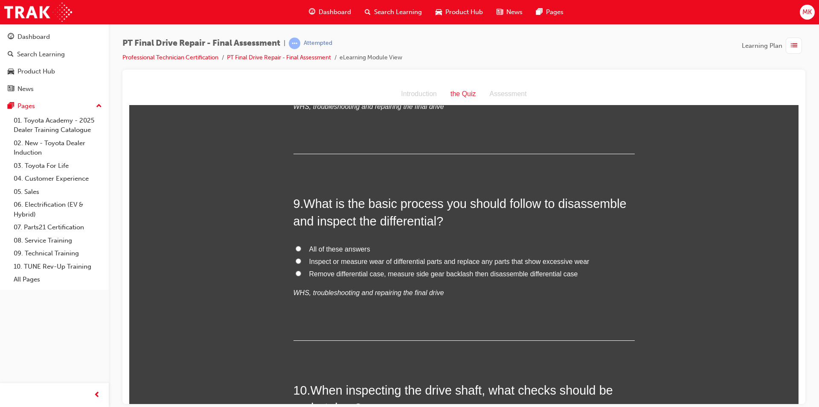
scroll to position [1622, 0]
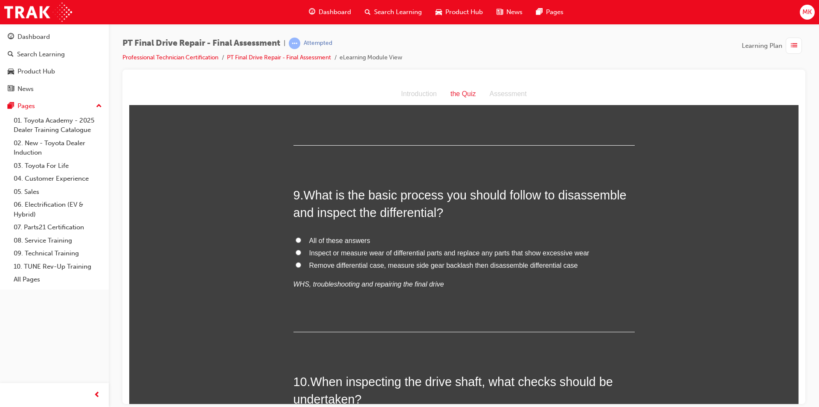
click at [296, 239] on input "All of these answers" at bounding box center [299, 240] width 6 height 6
radio input "true"
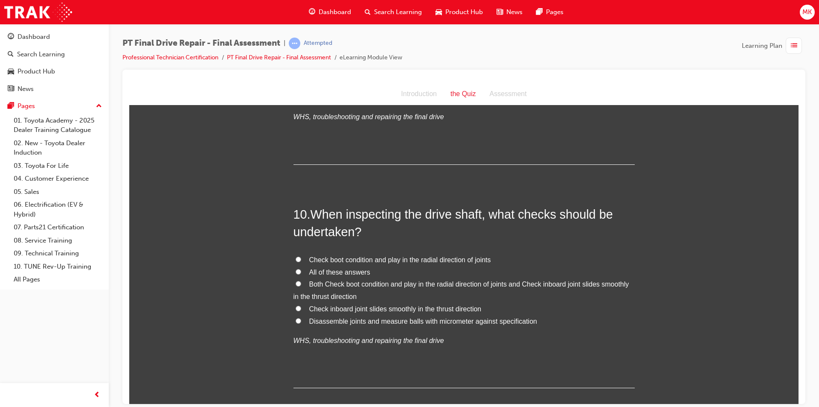
scroll to position [1792, 0]
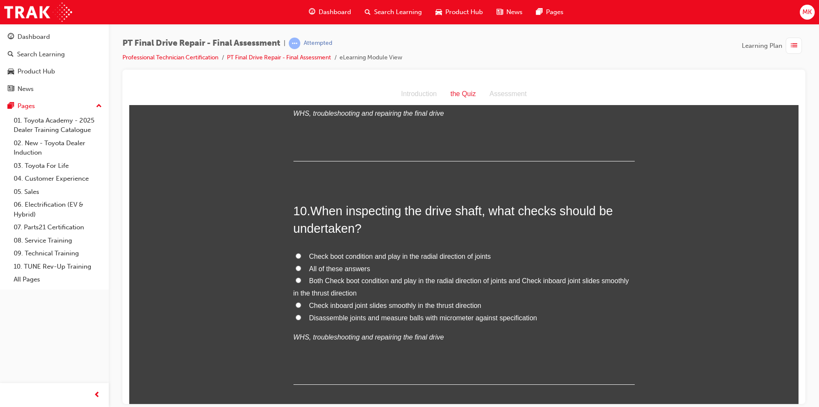
click at [296, 270] on input "All of these answers" at bounding box center [299, 268] width 6 height 6
radio input "true"
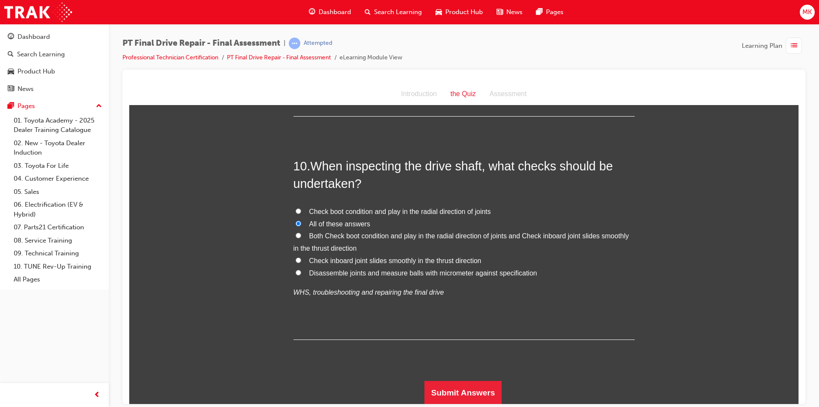
scroll to position [1838, 0]
click at [447, 383] on button "Submit Answers" at bounding box center [464, 392] width 78 height 24
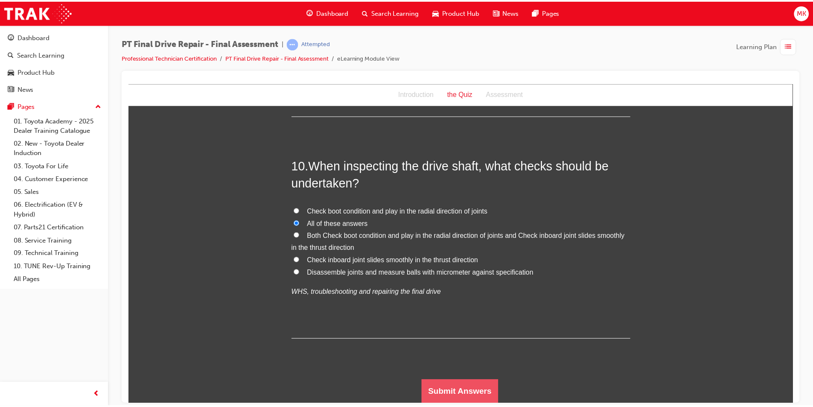
scroll to position [0, 0]
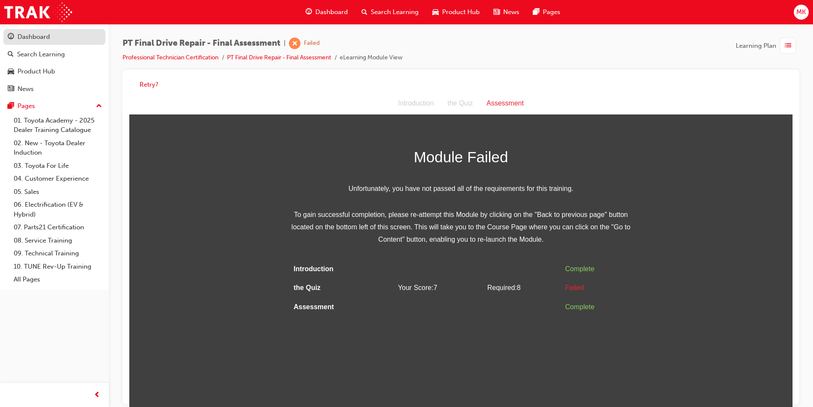
click at [45, 35] on div "Dashboard" at bounding box center [33, 37] width 32 height 10
